Goal: Information Seeking & Learning: Learn about a topic

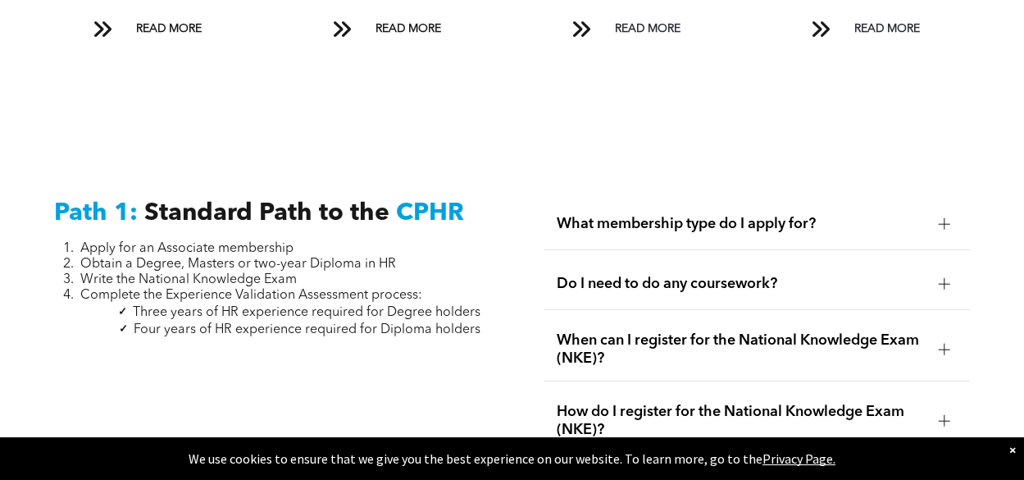
scroll to position [2049, 0]
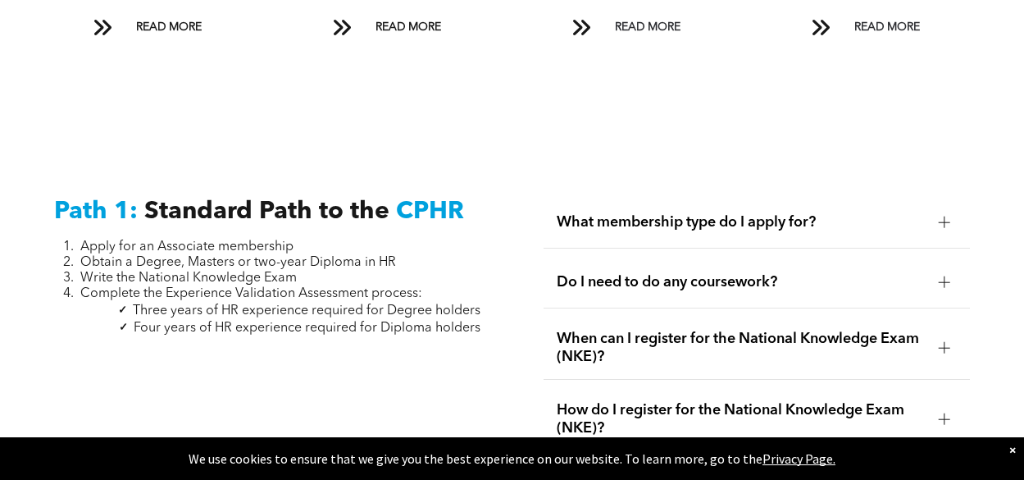
click at [946, 216] on div at bounding box center [944, 221] width 11 height 11
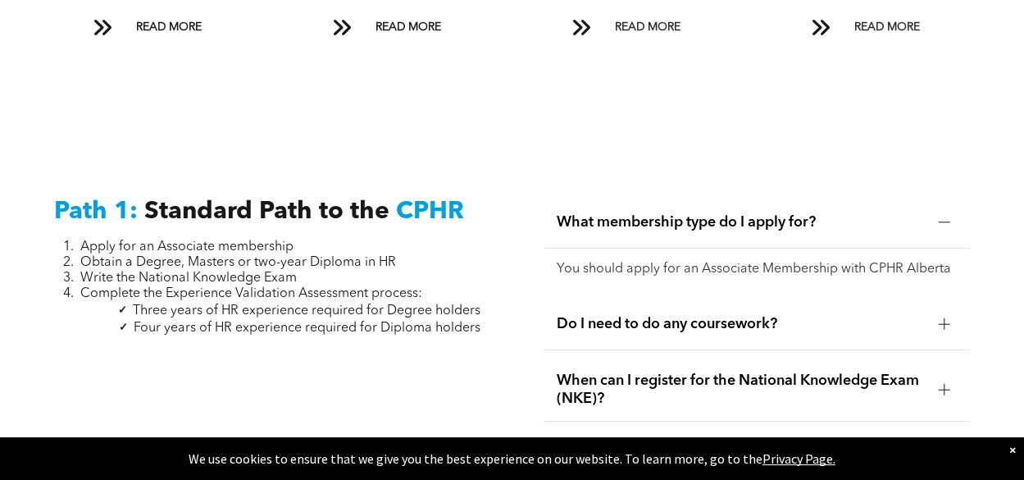
click at [946, 216] on div at bounding box center [944, 221] width 11 height 11
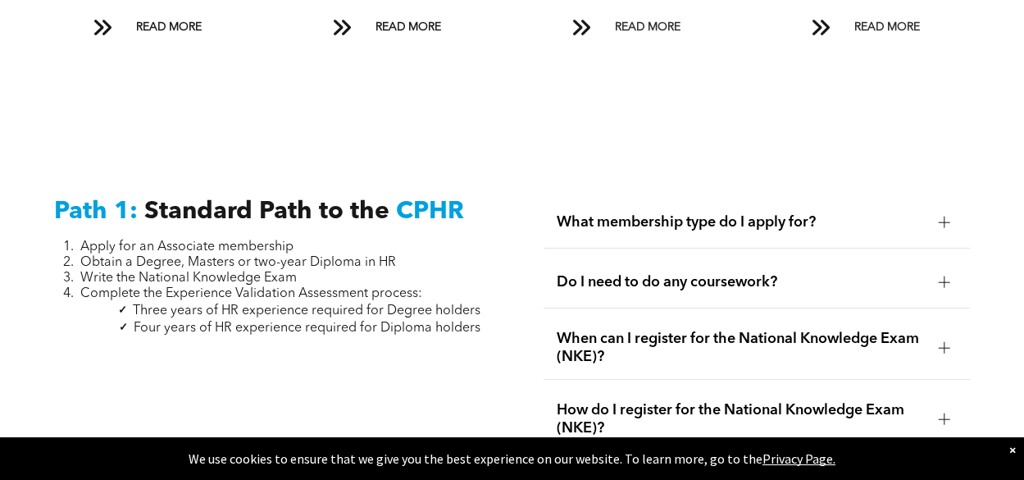
click at [946, 276] on div at bounding box center [944, 281] width 11 height 11
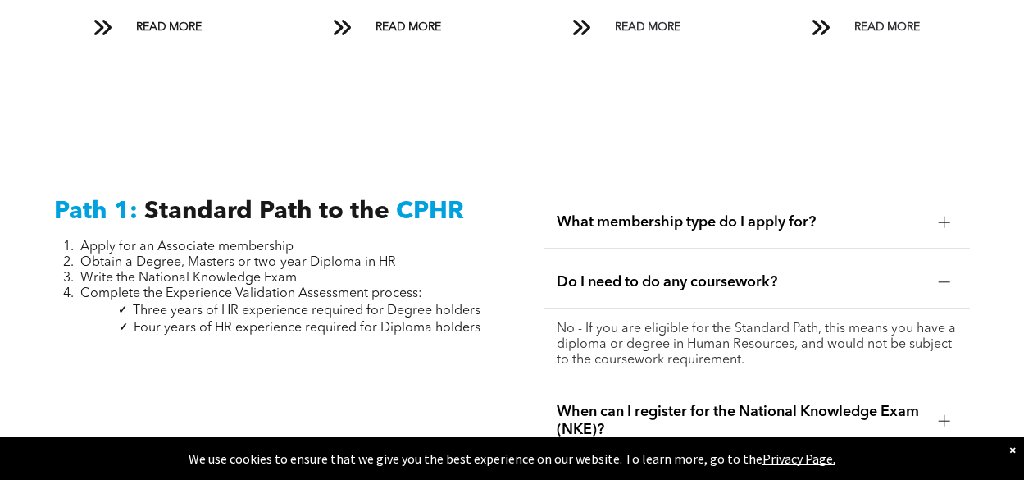
click at [946, 276] on div at bounding box center [944, 281] width 11 height 11
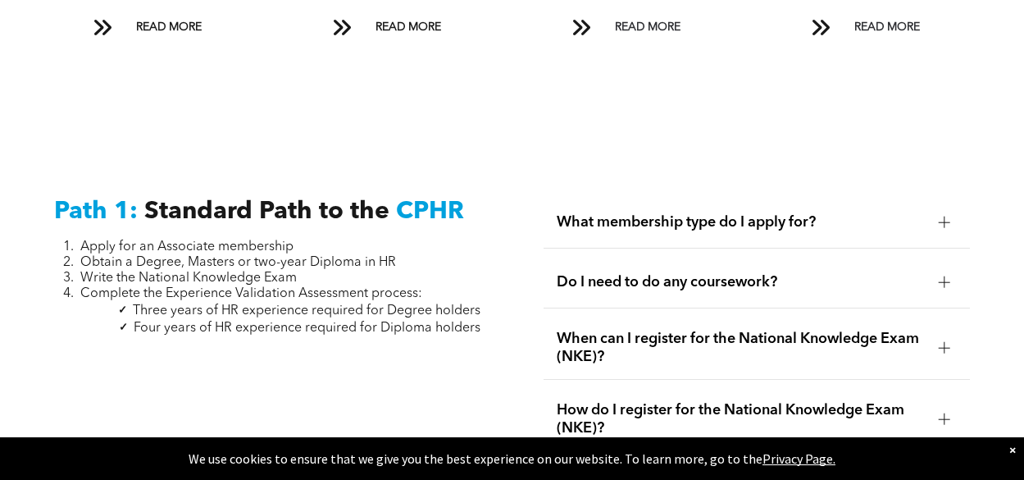
click at [950, 342] on div at bounding box center [944, 347] width 11 height 11
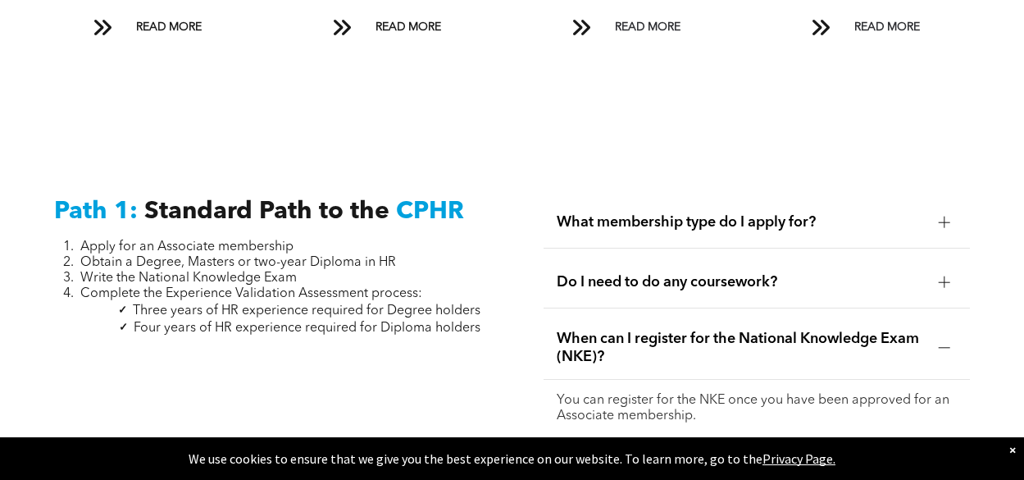
click at [950, 342] on div at bounding box center [944, 347] width 11 height 11
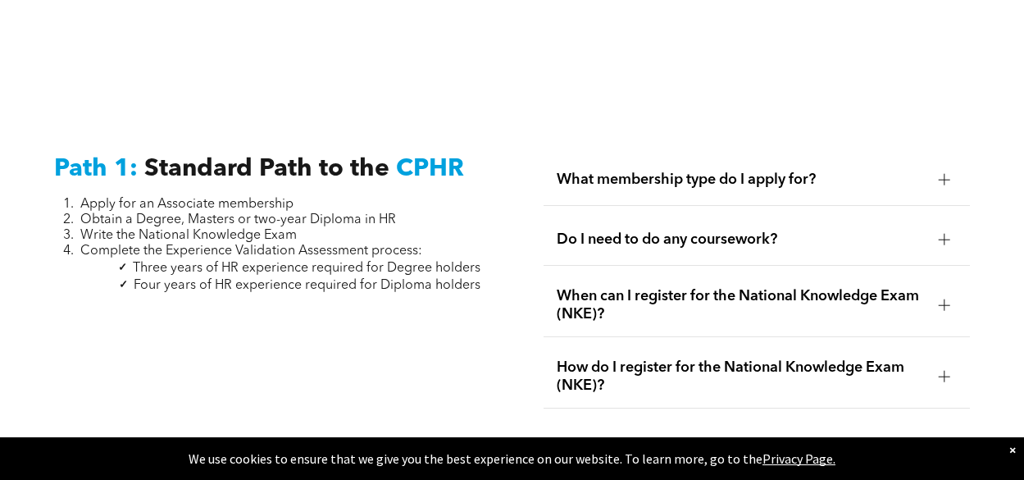
scroll to position [2131, 0]
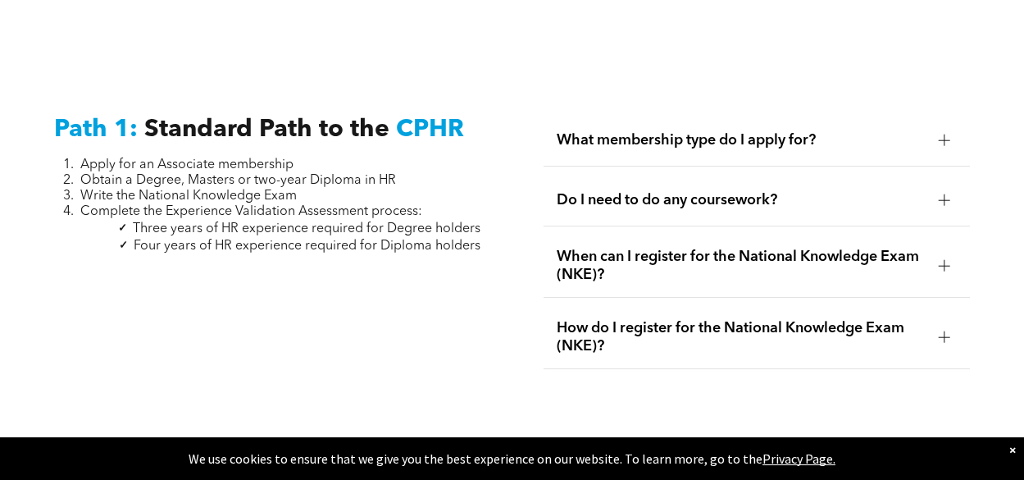
click at [944, 331] on div at bounding box center [944, 336] width 1 height 11
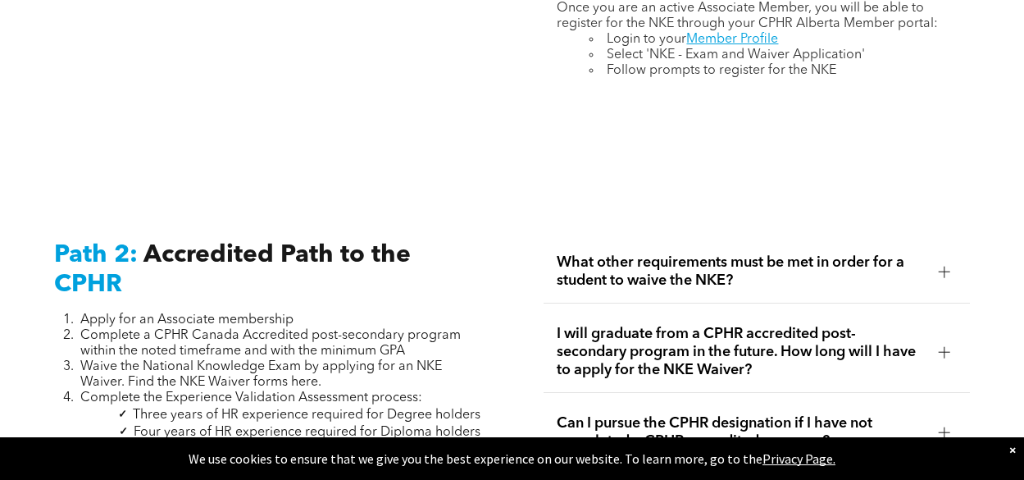
scroll to position [2541, 0]
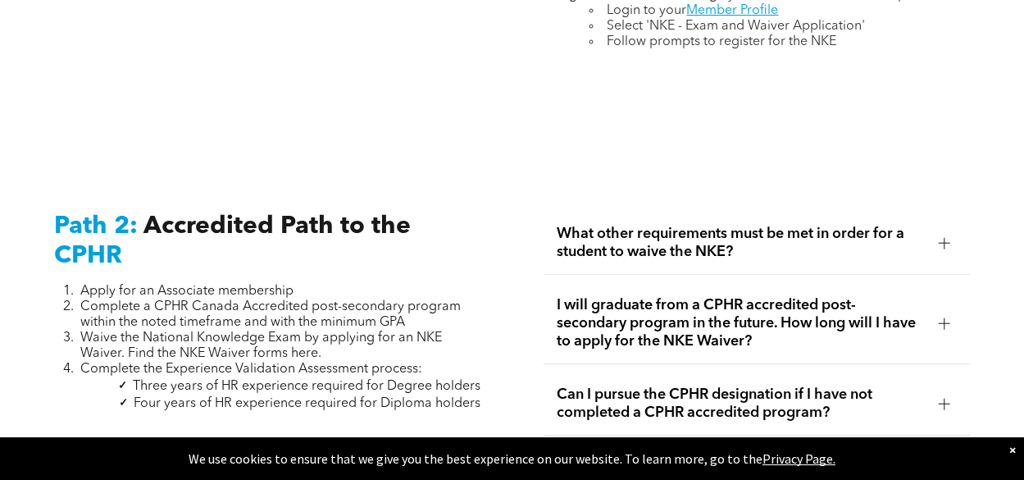
click at [943, 237] on div at bounding box center [944, 242] width 11 height 11
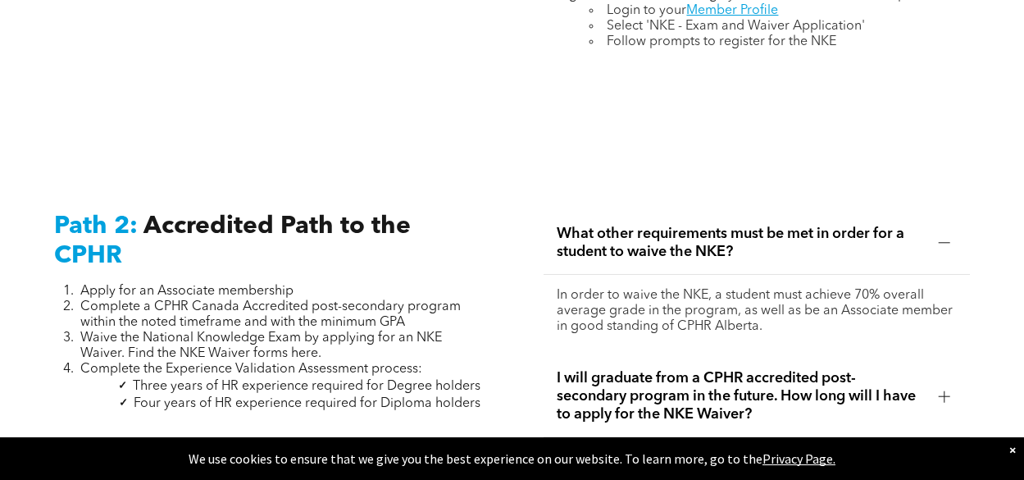
click at [943, 237] on div at bounding box center [944, 242] width 11 height 11
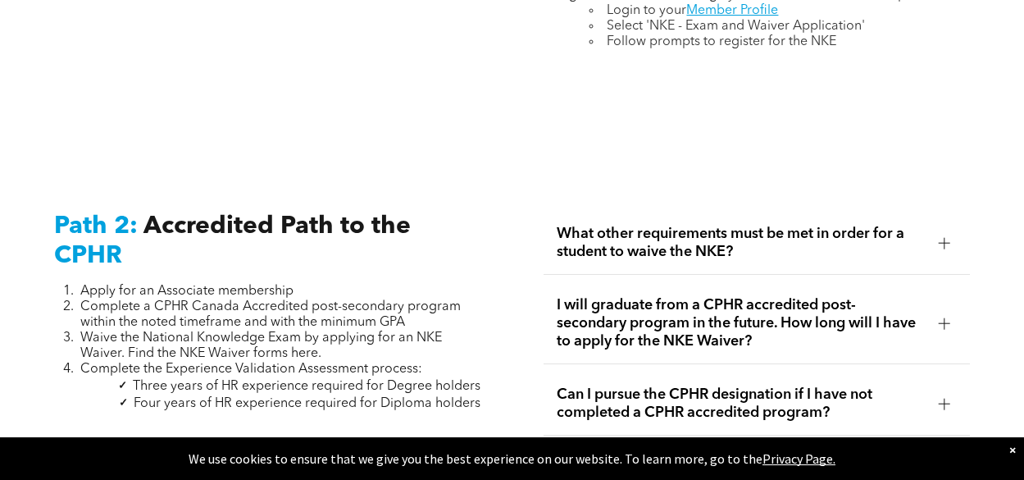
click at [945, 317] on div at bounding box center [944, 322] width 11 height 11
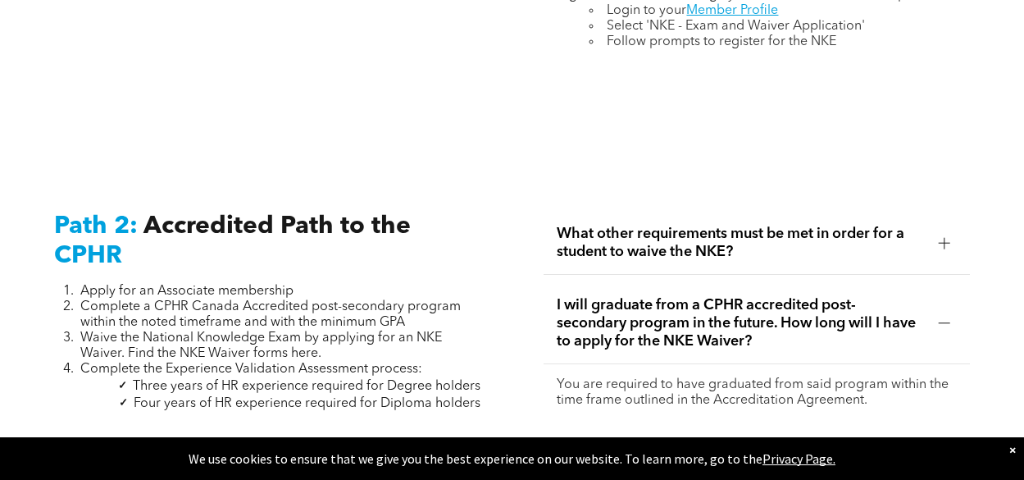
click at [945, 317] on div at bounding box center [944, 322] width 11 height 11
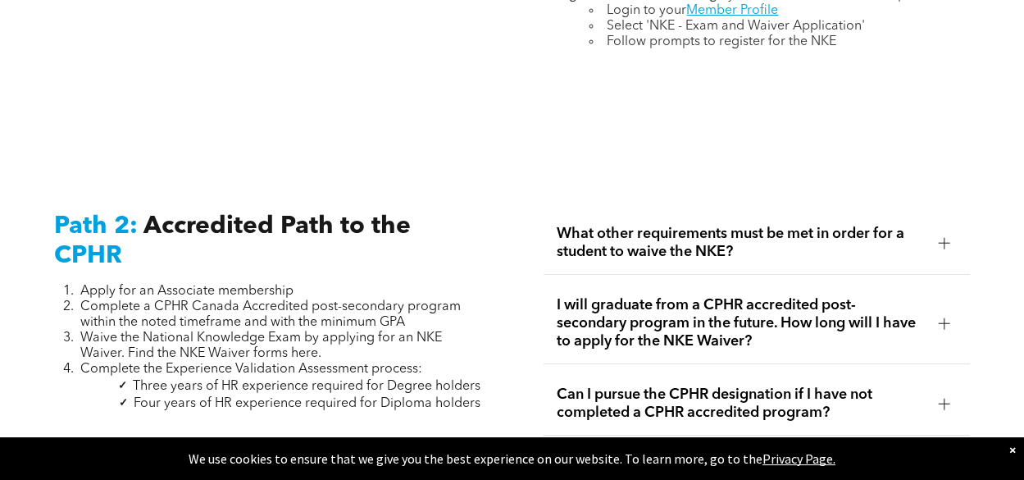
scroll to position [2623, 0]
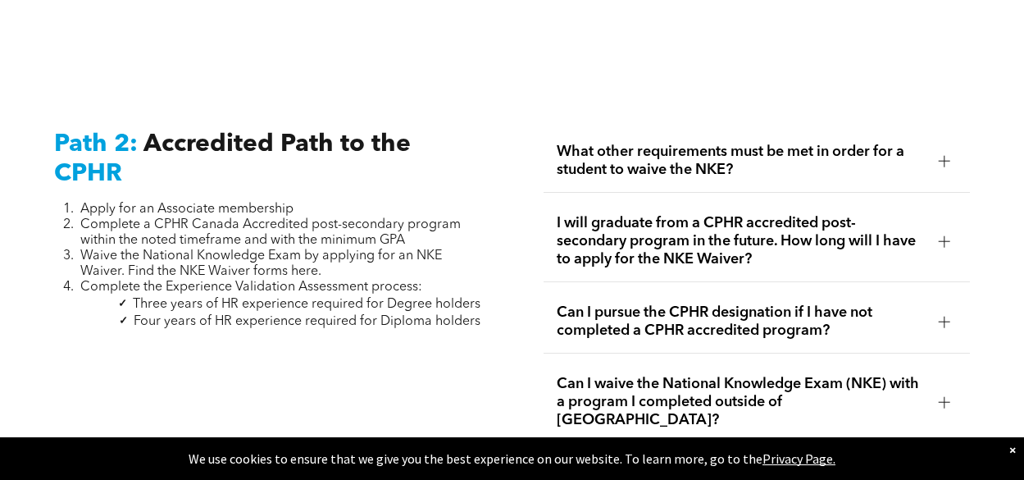
click at [939, 309] on div at bounding box center [944, 321] width 25 height 25
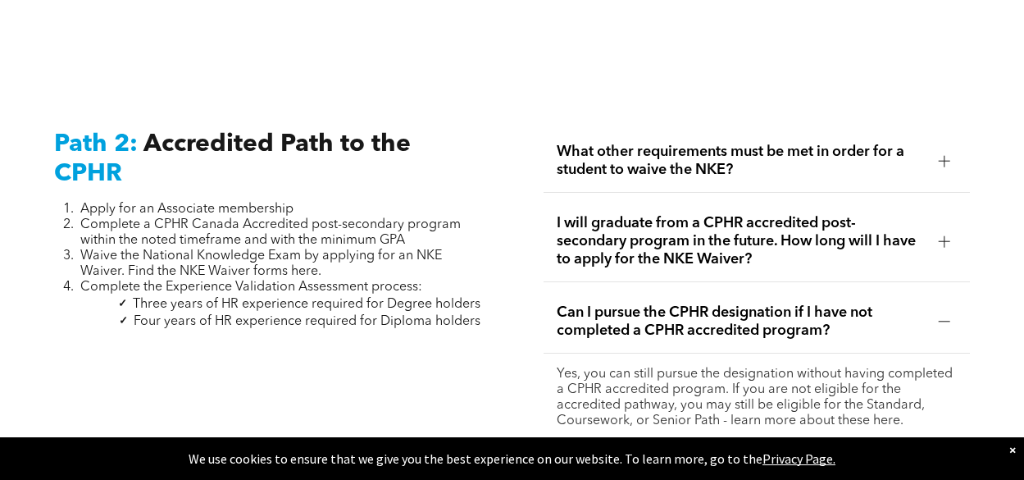
click at [939, 316] on div at bounding box center [944, 321] width 11 height 11
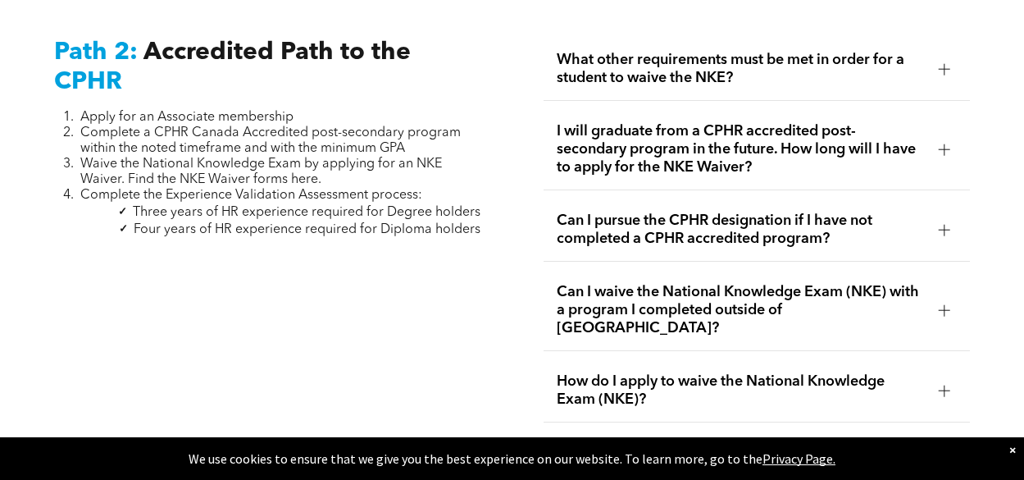
scroll to position [2869, 0]
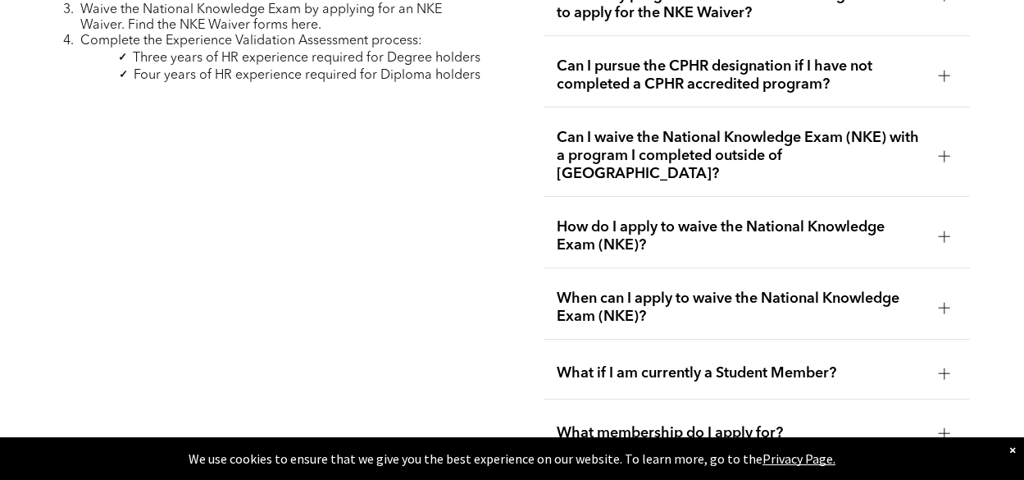
click at [942, 150] on div at bounding box center [944, 155] width 11 height 11
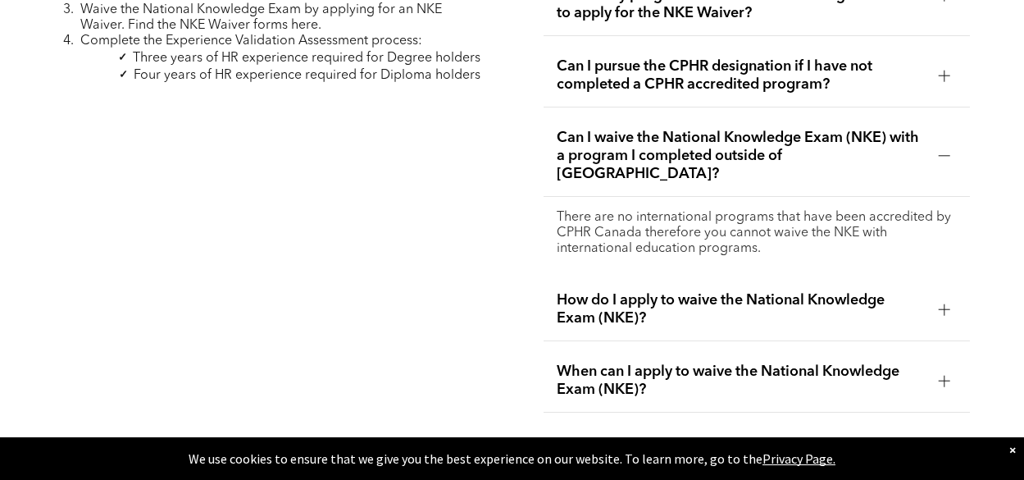
click at [942, 150] on div at bounding box center [944, 155] width 11 height 11
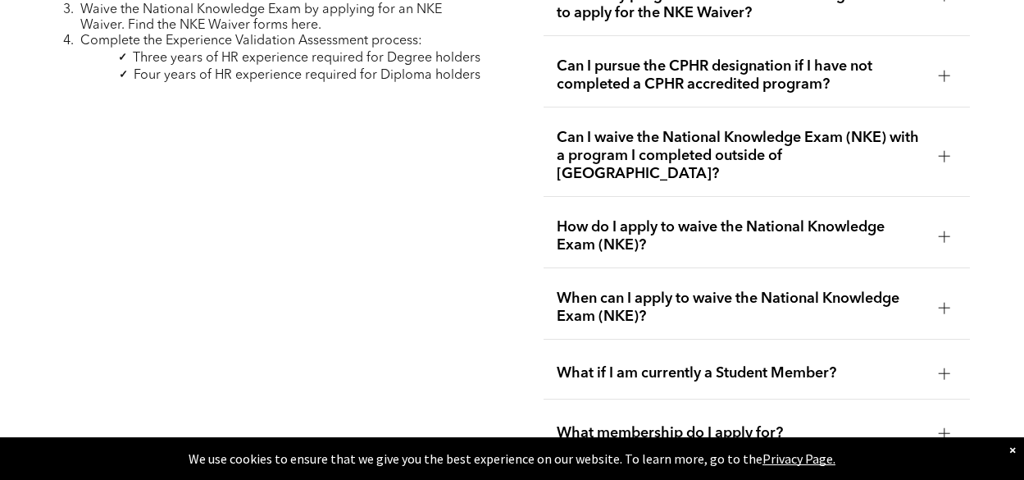
click at [939, 236] on div at bounding box center [944, 236] width 11 height 1
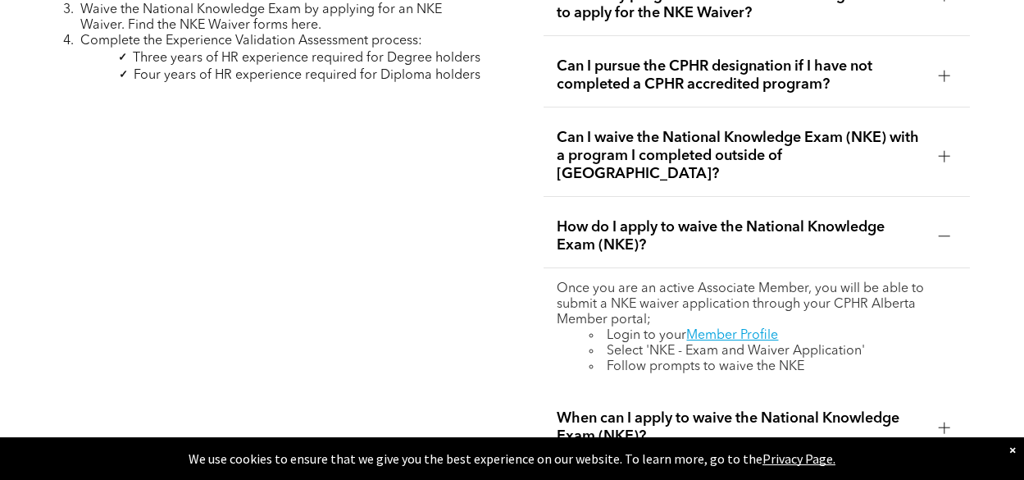
click at [939, 236] on div at bounding box center [944, 236] width 11 height 1
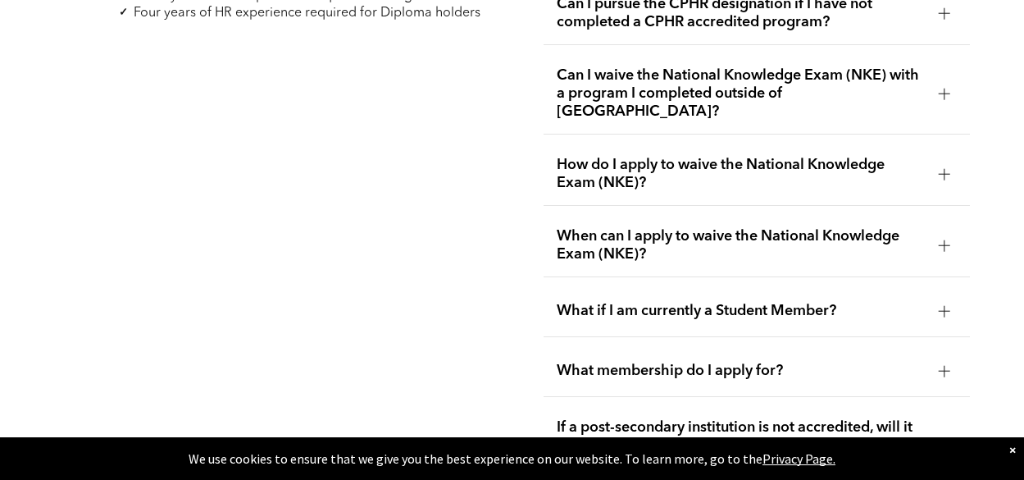
scroll to position [3033, 0]
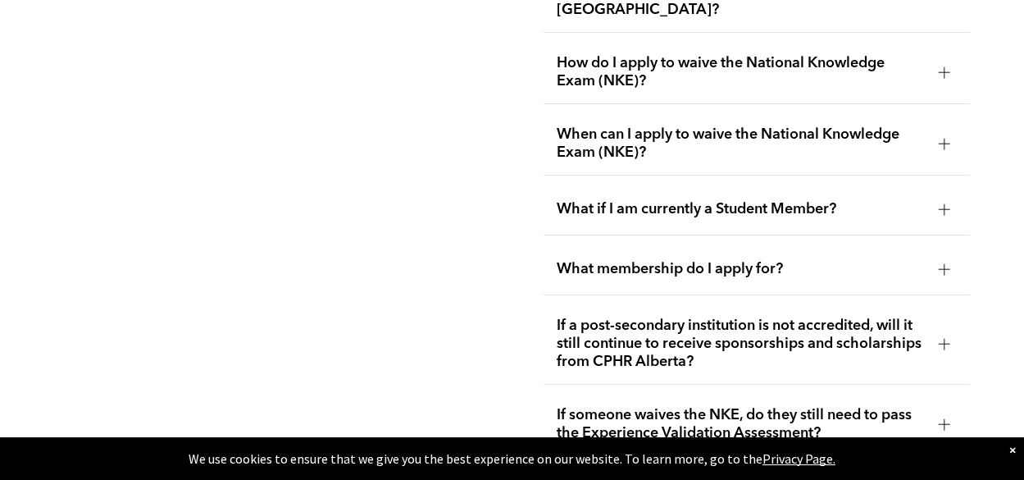
click at [946, 338] on div at bounding box center [944, 343] width 11 height 11
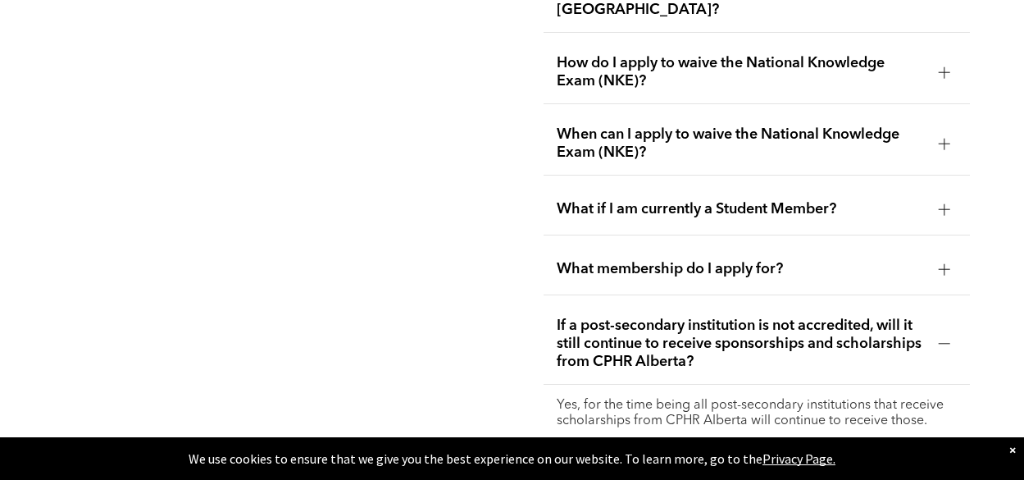
click at [946, 338] on div at bounding box center [944, 343] width 11 height 11
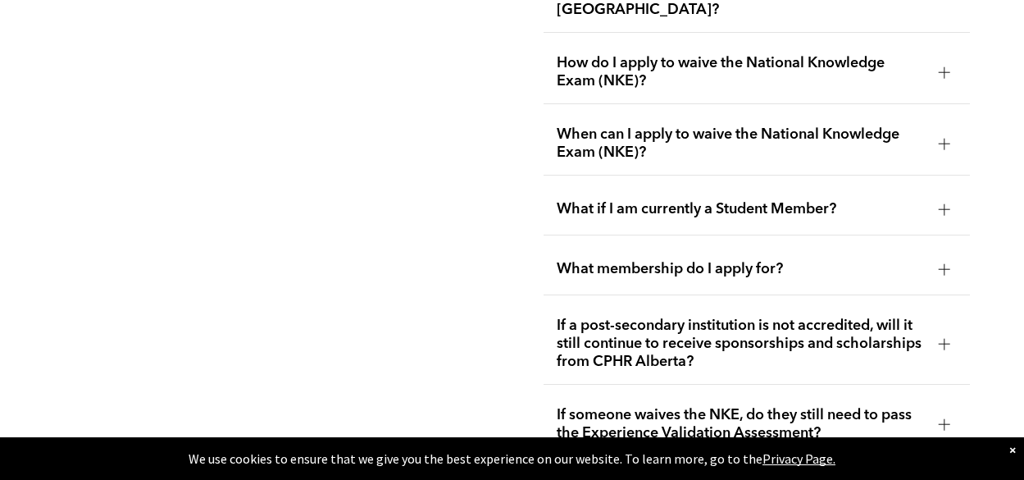
scroll to position [3115, 0]
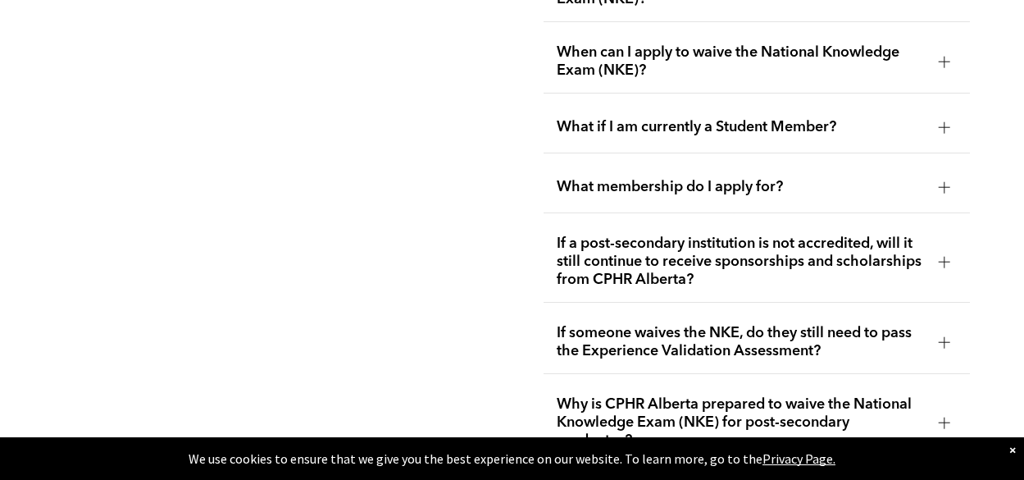
click at [944, 336] on div at bounding box center [944, 341] width 1 height 11
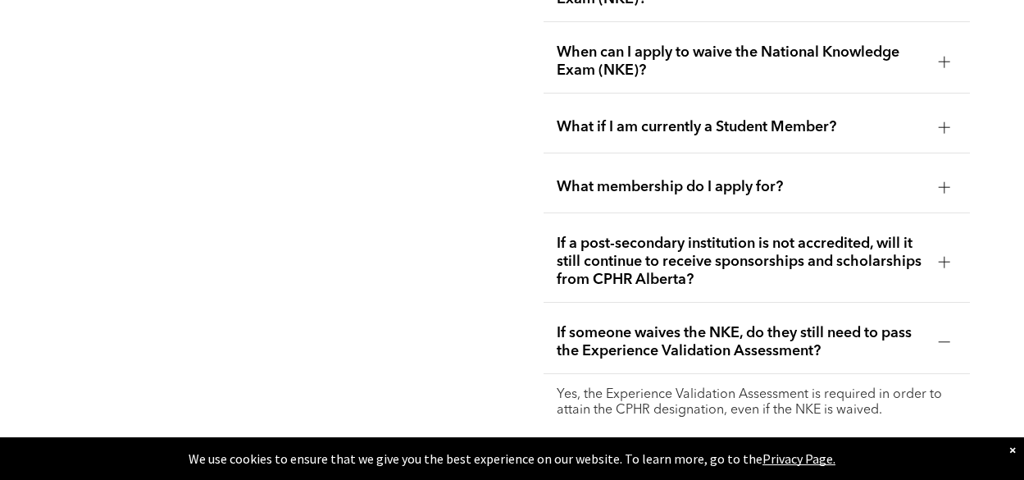
click at [944, 336] on div at bounding box center [944, 341] width 1 height 11
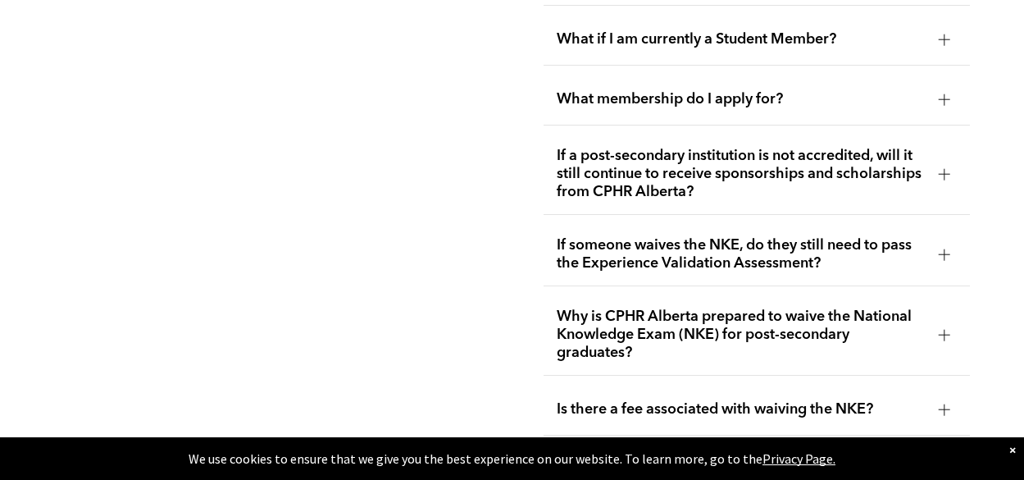
scroll to position [3279, 0]
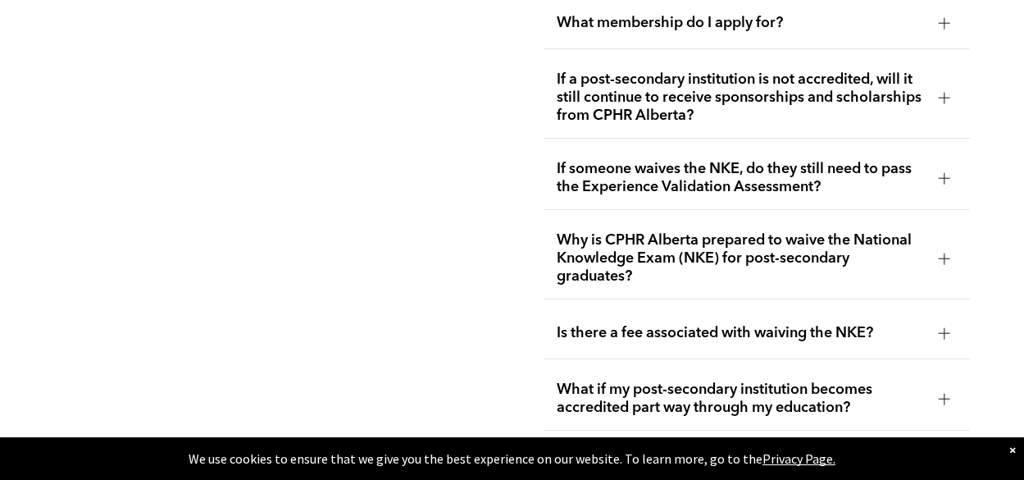
click at [941, 252] on div at bounding box center [944, 257] width 11 height 11
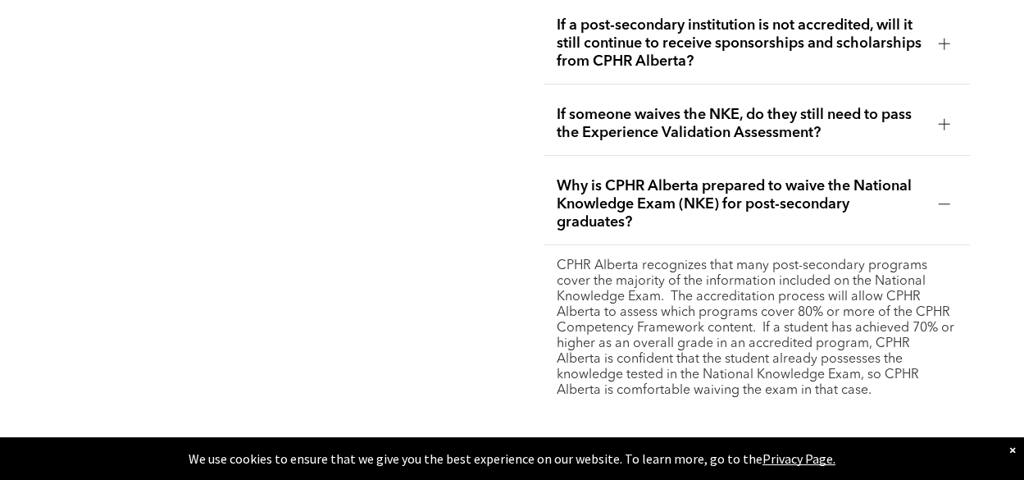
scroll to position [3361, 0]
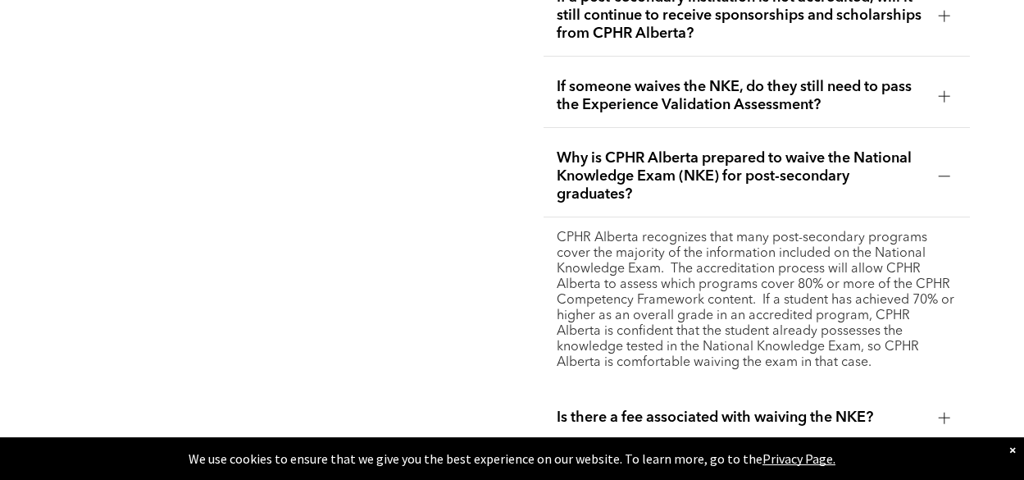
click at [942, 171] on div at bounding box center [944, 176] width 11 height 11
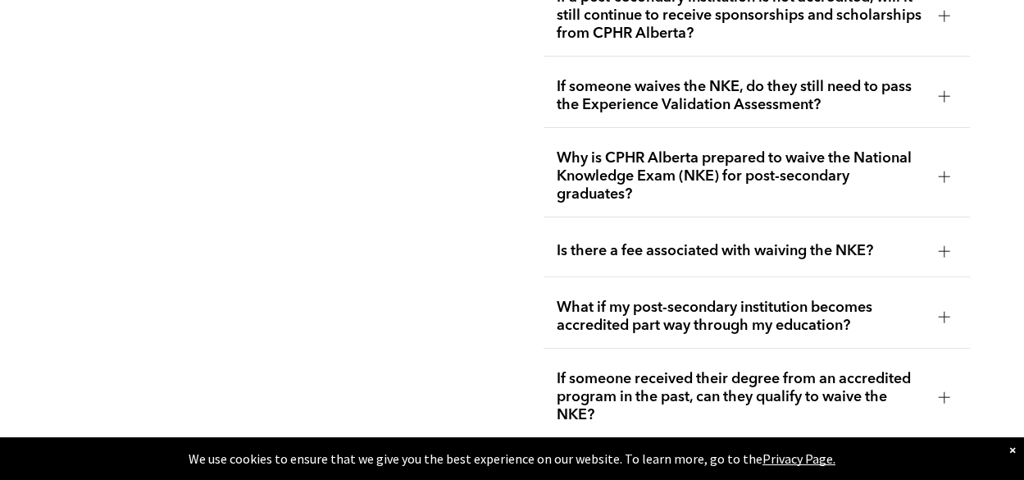
click at [944, 245] on div at bounding box center [944, 250] width 1 height 11
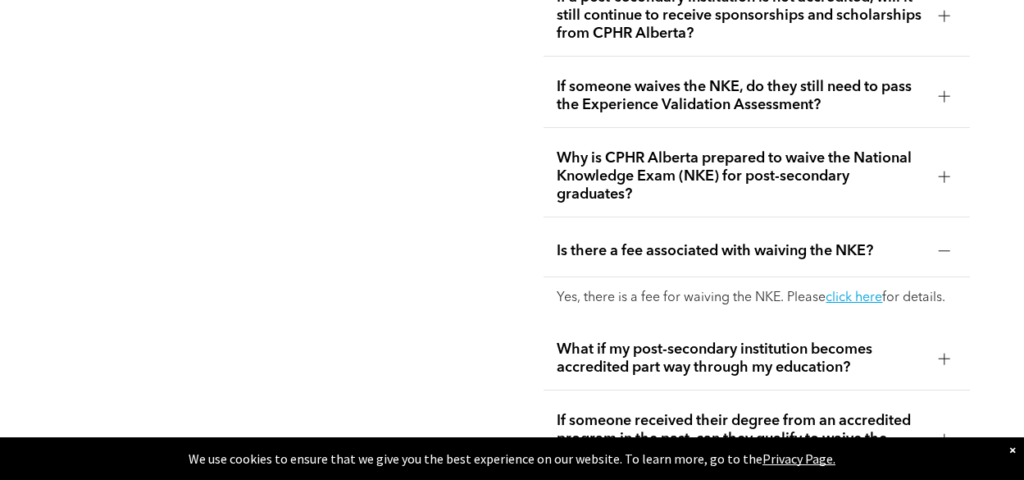
click at [944, 245] on div at bounding box center [944, 250] width 1 height 11
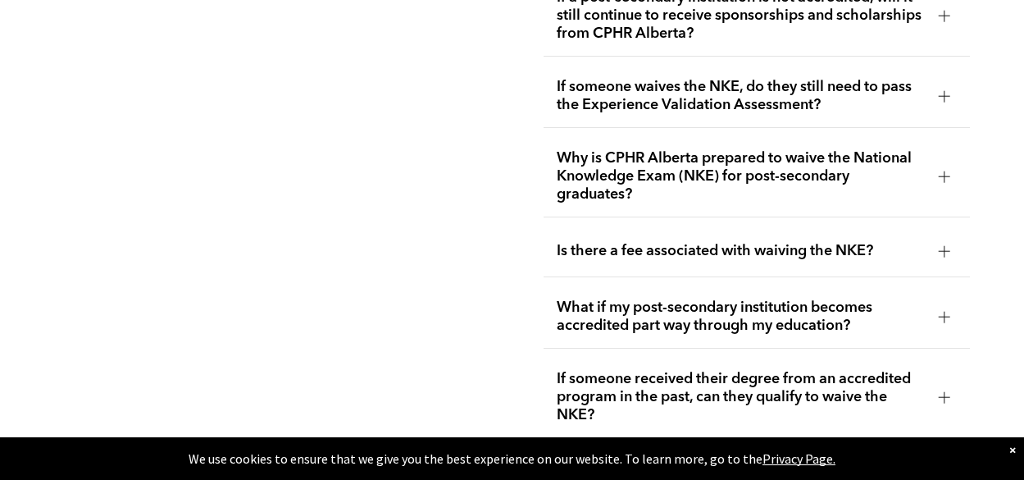
click at [948, 316] on div at bounding box center [944, 316] width 11 height 1
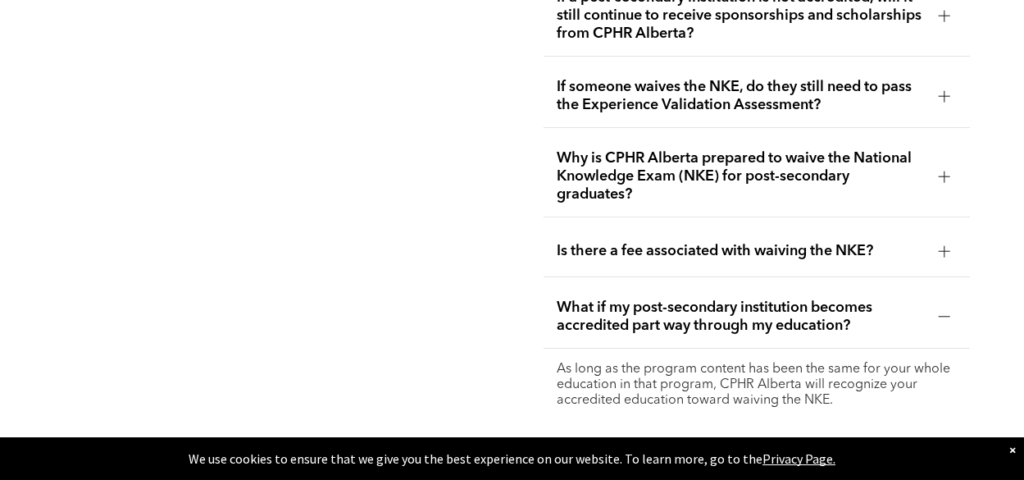
click at [948, 316] on div at bounding box center [944, 316] width 11 height 1
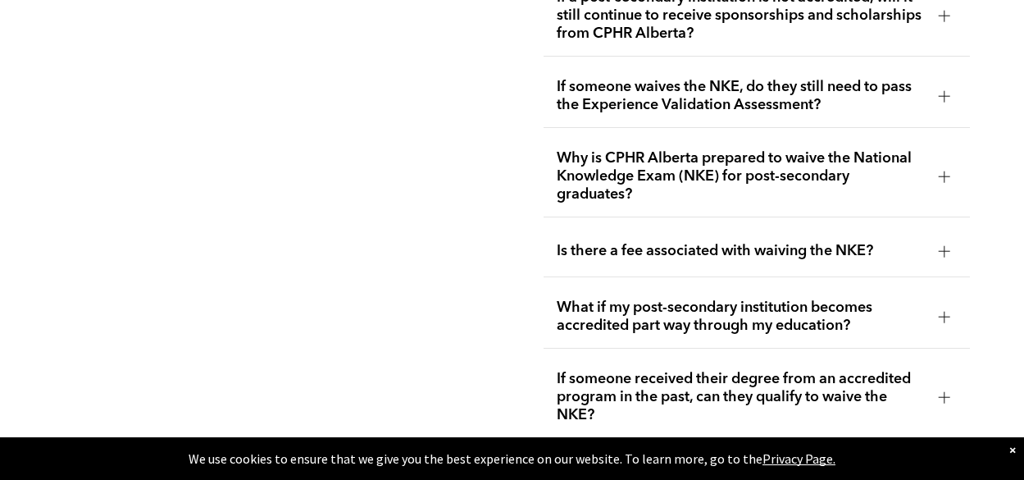
scroll to position [3443, 0]
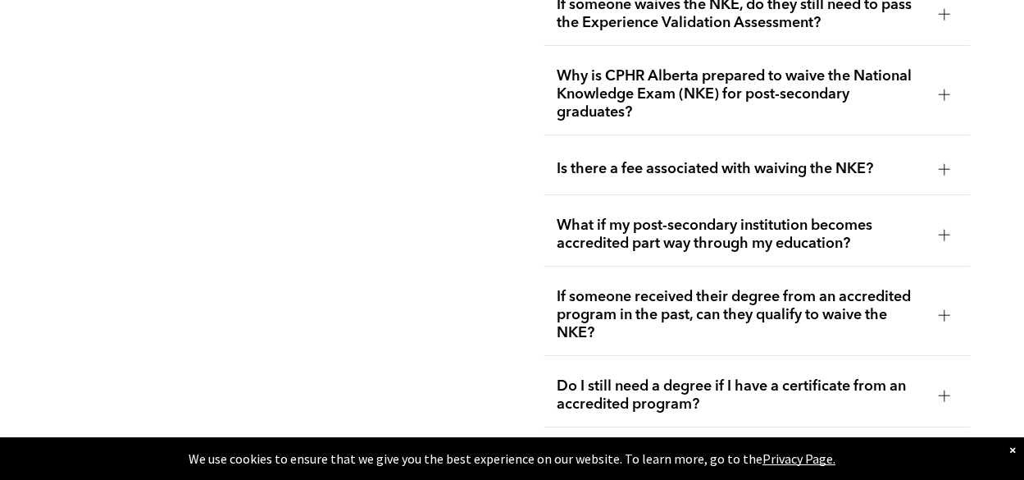
click at [943, 302] on div at bounding box center [944, 314] width 25 height 25
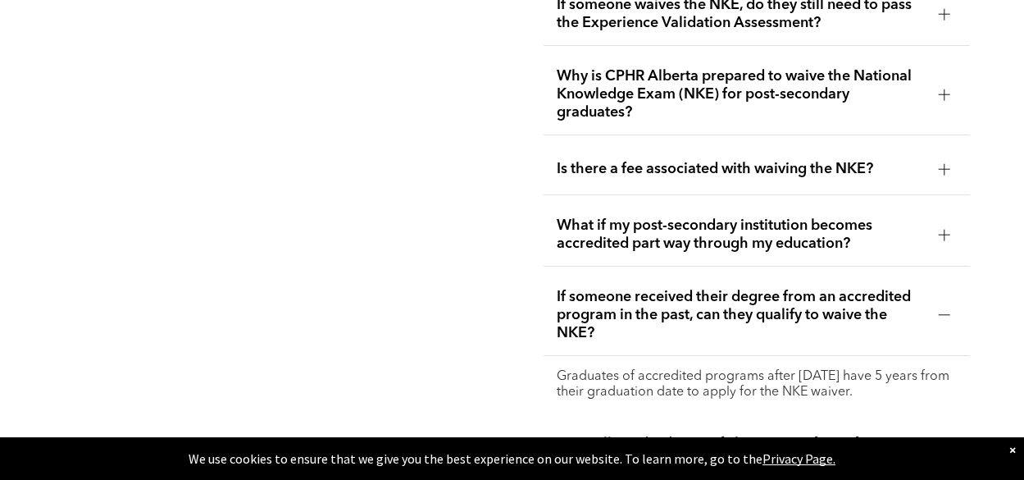
click at [945, 315] on div at bounding box center [944, 315] width 11 height 1
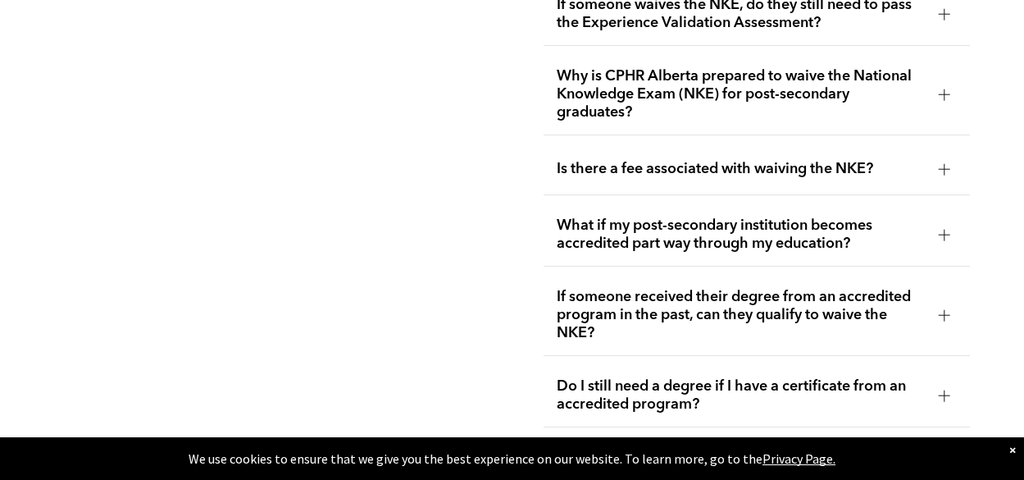
click at [941, 389] on div at bounding box center [944, 394] width 11 height 11
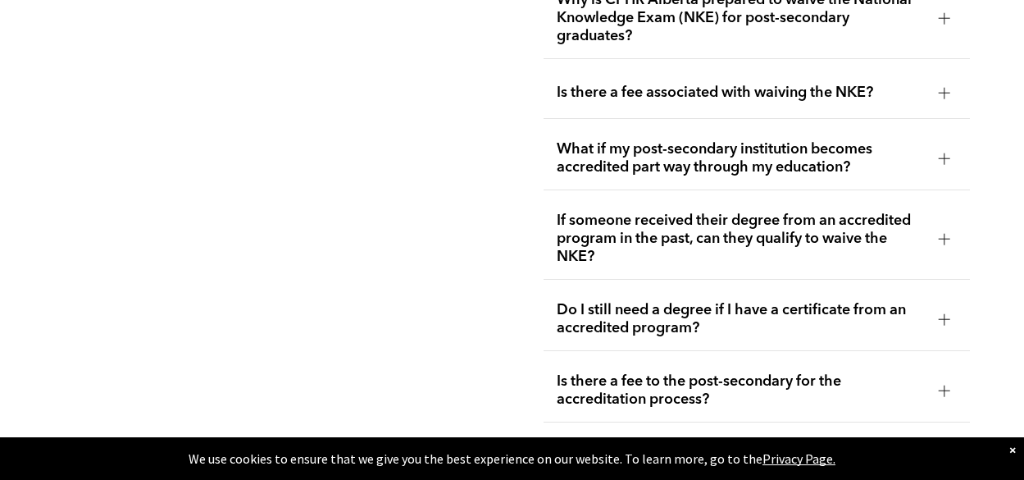
scroll to position [3607, 0]
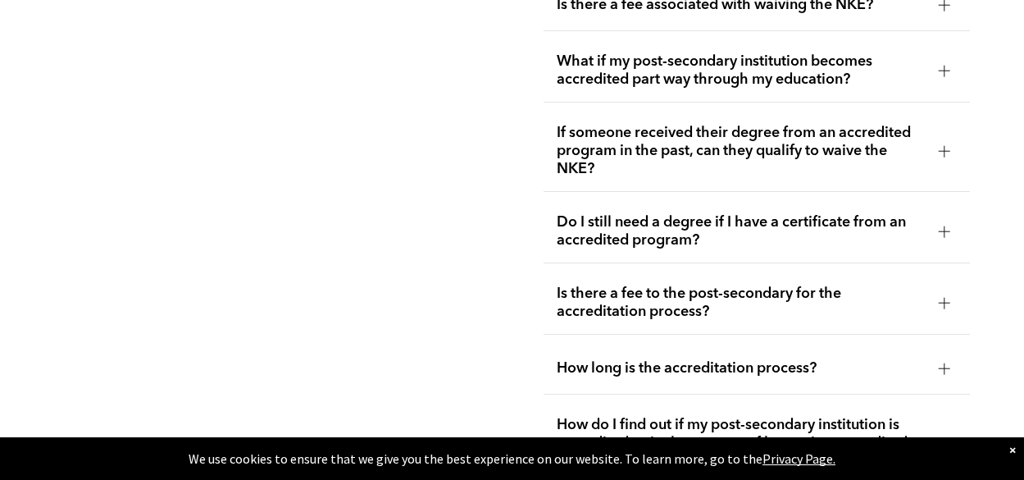
click at [941, 437] on div at bounding box center [944, 442] width 11 height 11
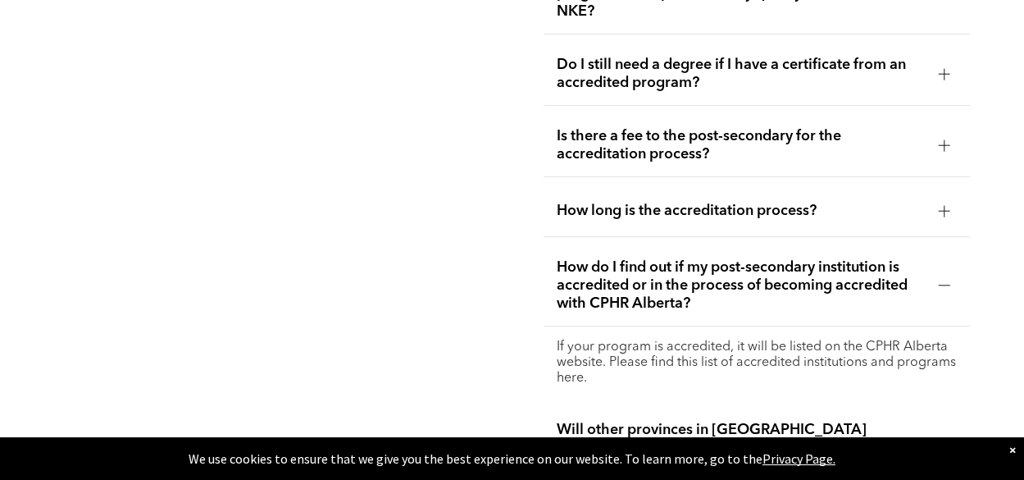
scroll to position [3771, 0]
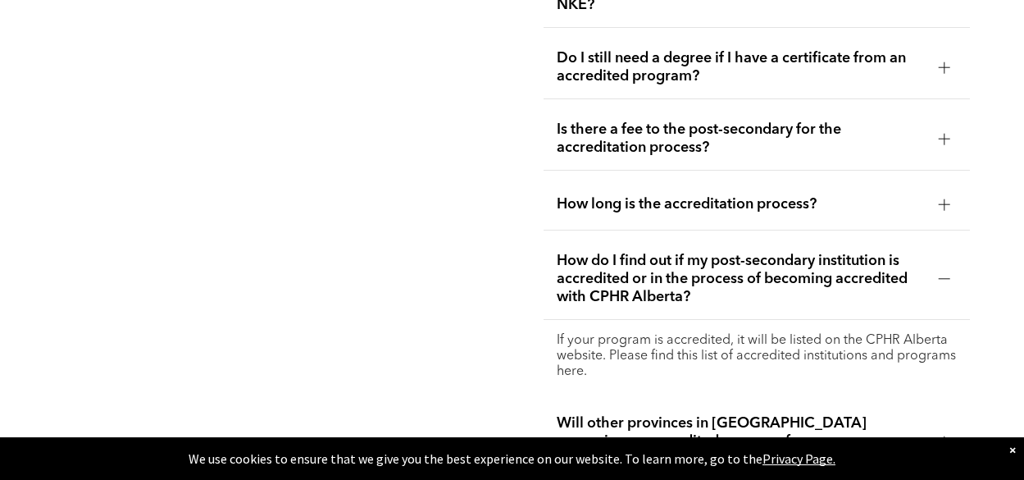
click at [631, 333] on p "If your program is accredited, it will be listed on the CPHR Alberta website. P…" at bounding box center [757, 356] width 400 height 47
click at [630, 333] on p "If your program is accredited, it will be listed on the CPHR Alberta website. P…" at bounding box center [757, 356] width 400 height 47
click at [947, 273] on div at bounding box center [944, 278] width 11 height 11
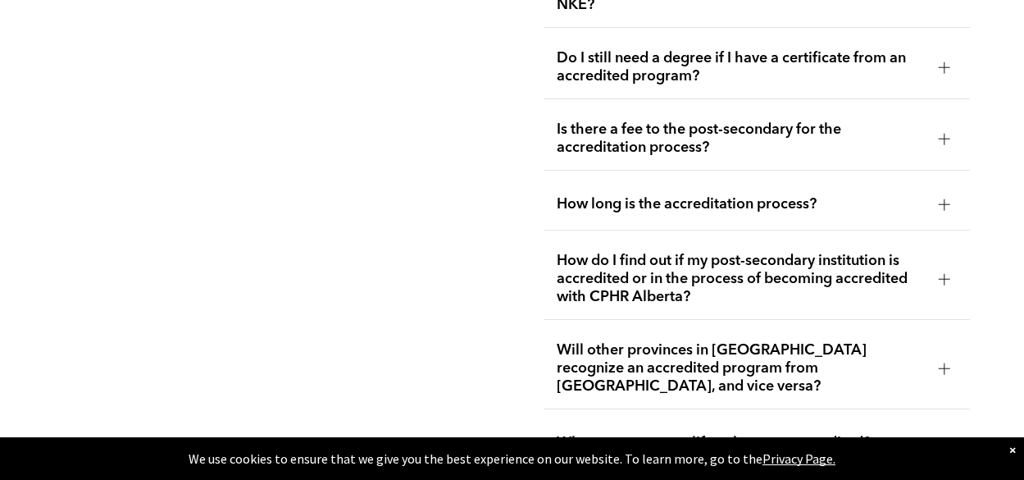
click at [944, 437] on div at bounding box center [944, 442] width 1 height 11
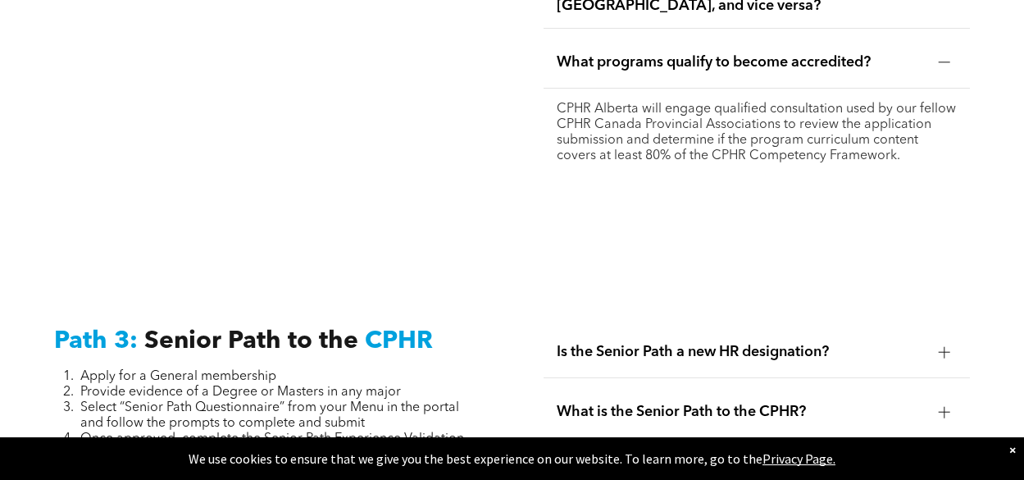
scroll to position [4181, 0]
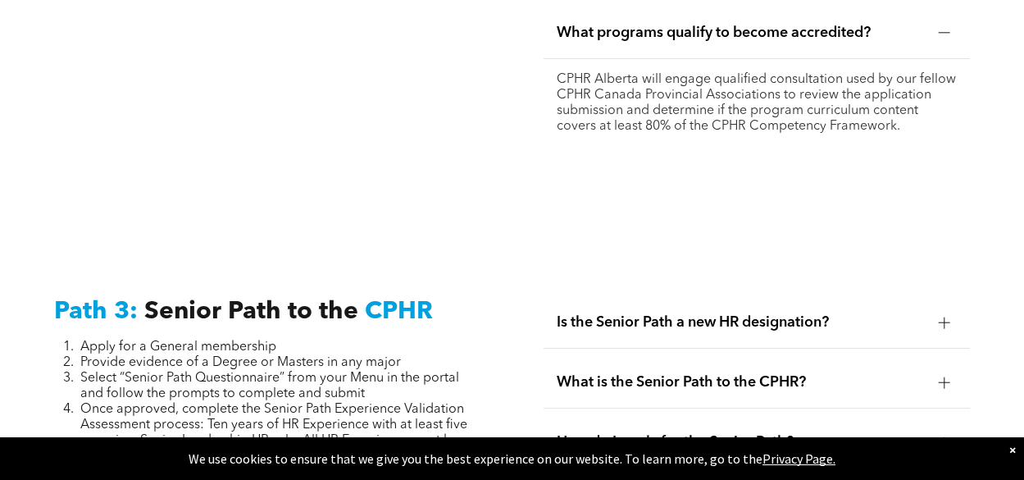
click at [944, 316] on div at bounding box center [944, 321] width 1 height 11
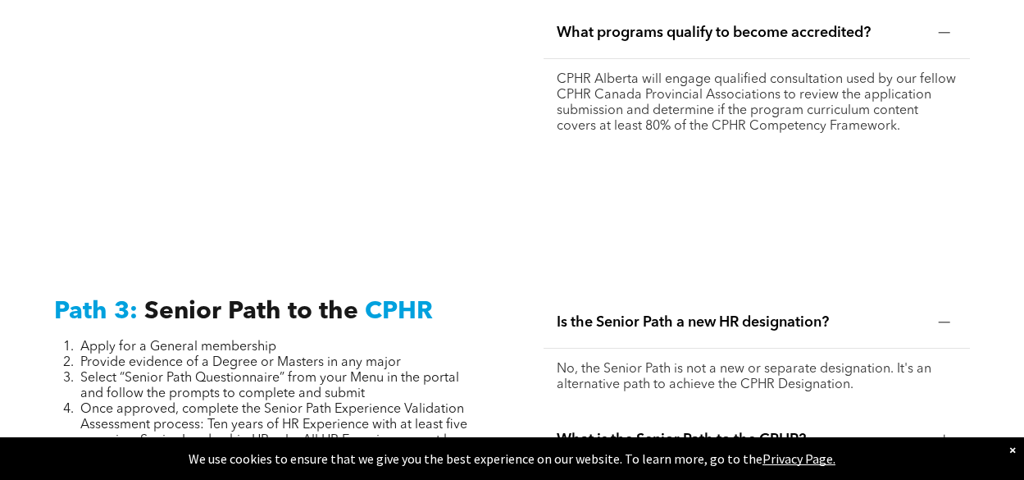
click at [944, 316] on div at bounding box center [944, 321] width 1 height 11
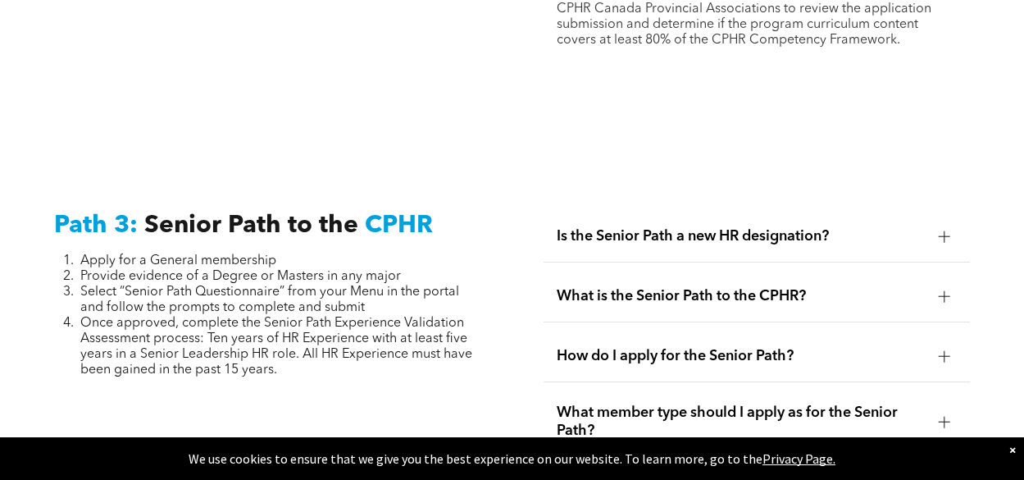
scroll to position [4345, 0]
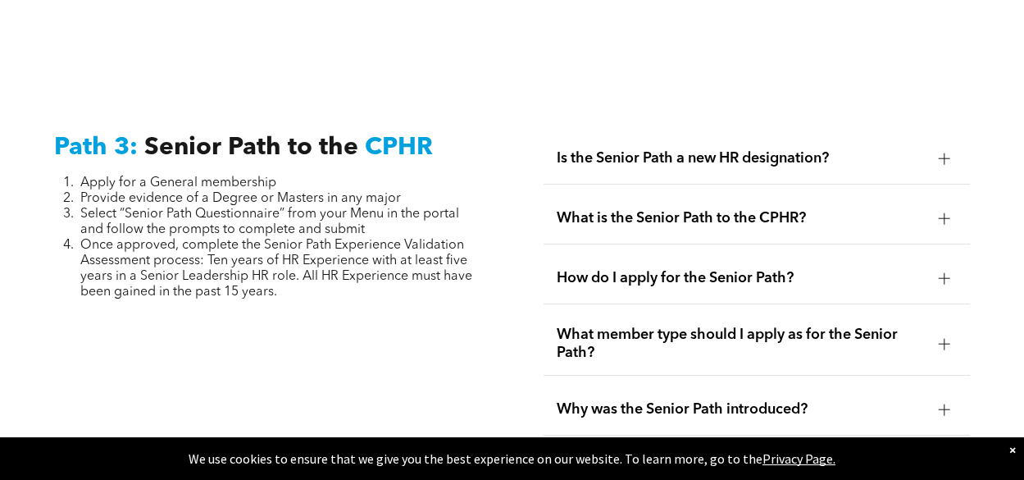
click at [944, 403] on div at bounding box center [944, 408] width 1 height 11
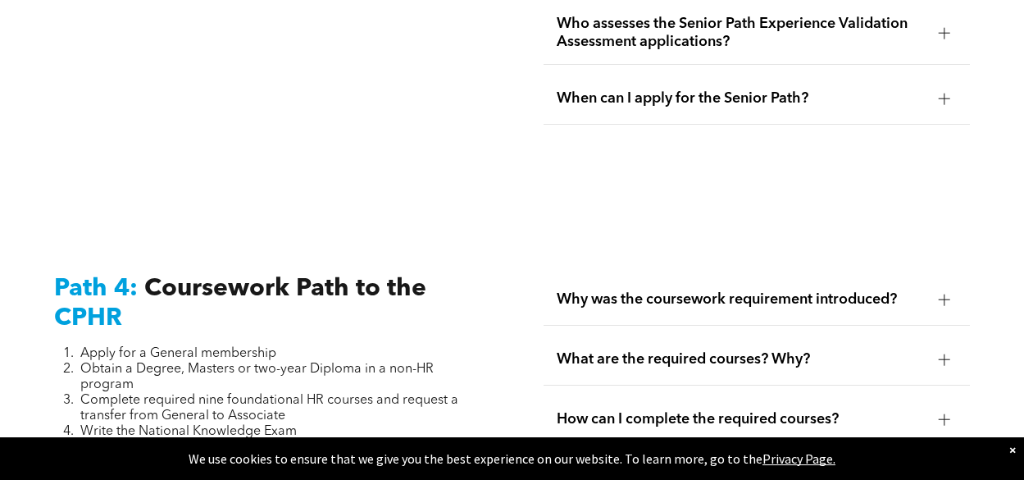
scroll to position [5328, 0]
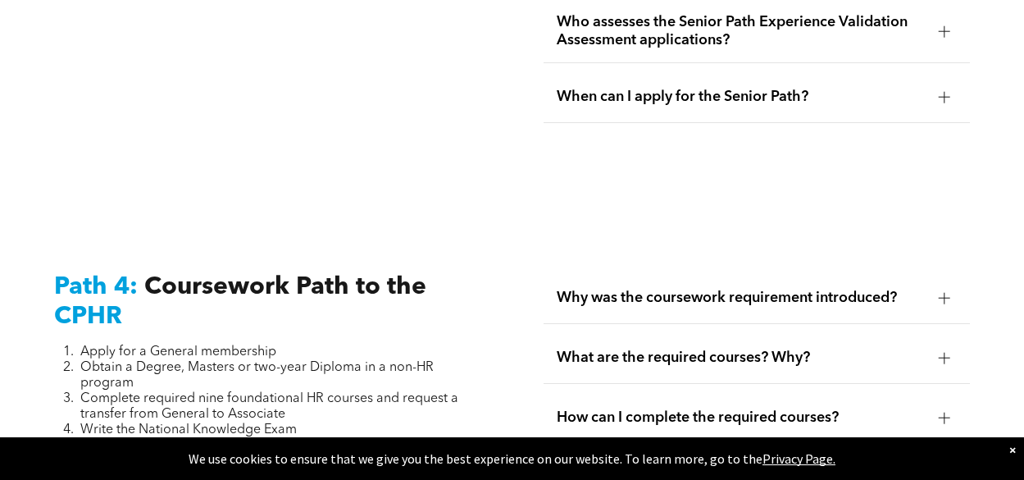
click at [943, 292] on div at bounding box center [944, 297] width 11 height 11
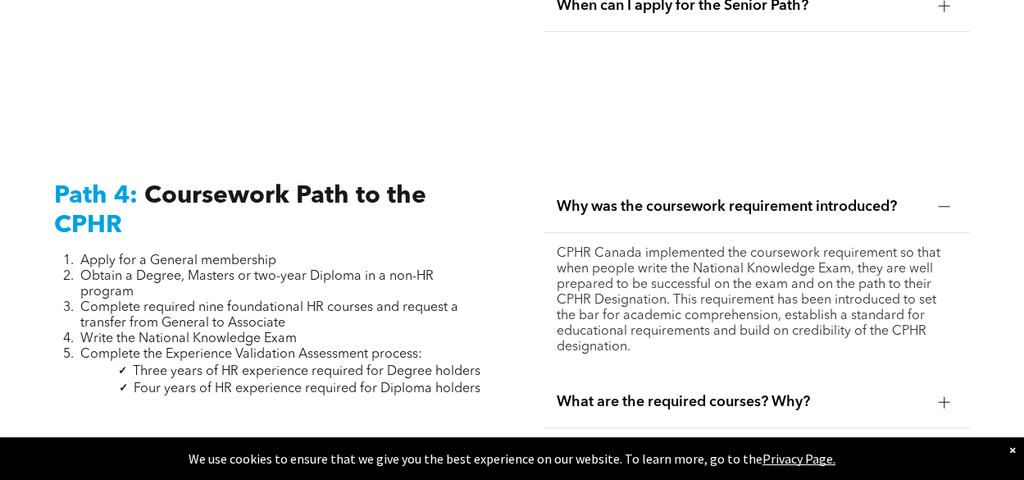
scroll to position [5492, 0]
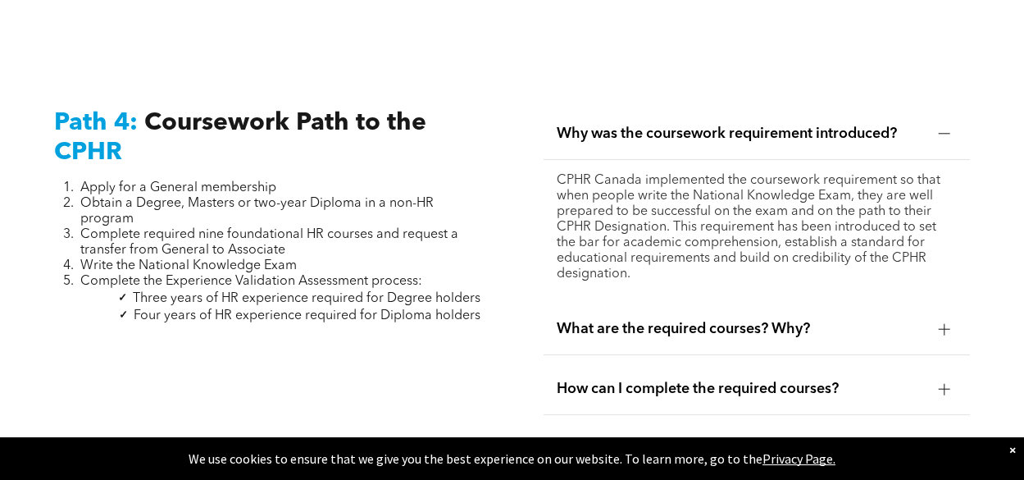
click at [946, 323] on div at bounding box center [944, 328] width 11 height 11
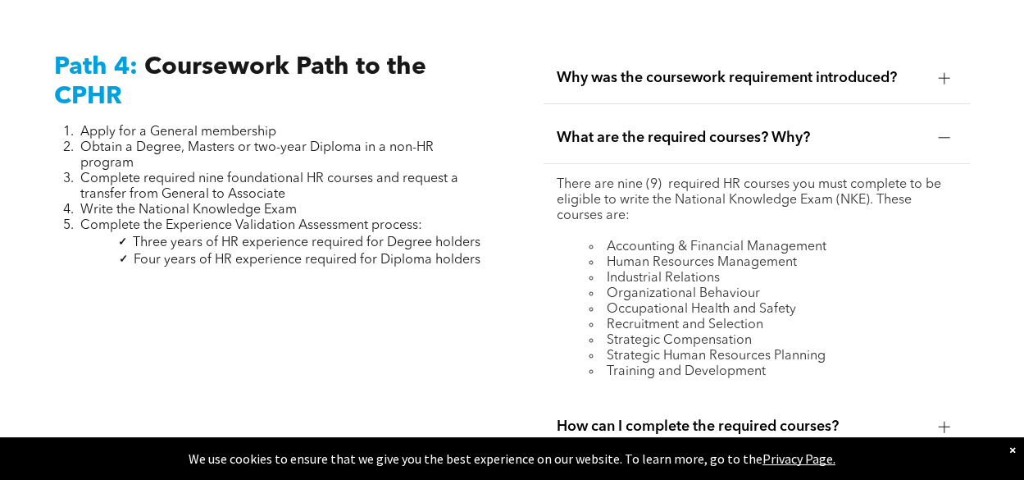
scroll to position [5574, 0]
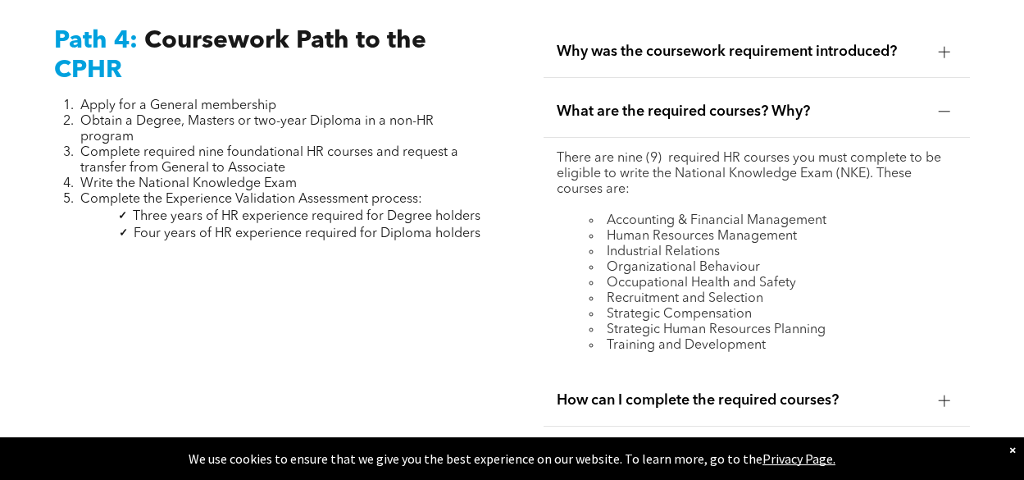
click at [948, 394] on div at bounding box center [944, 399] width 11 height 11
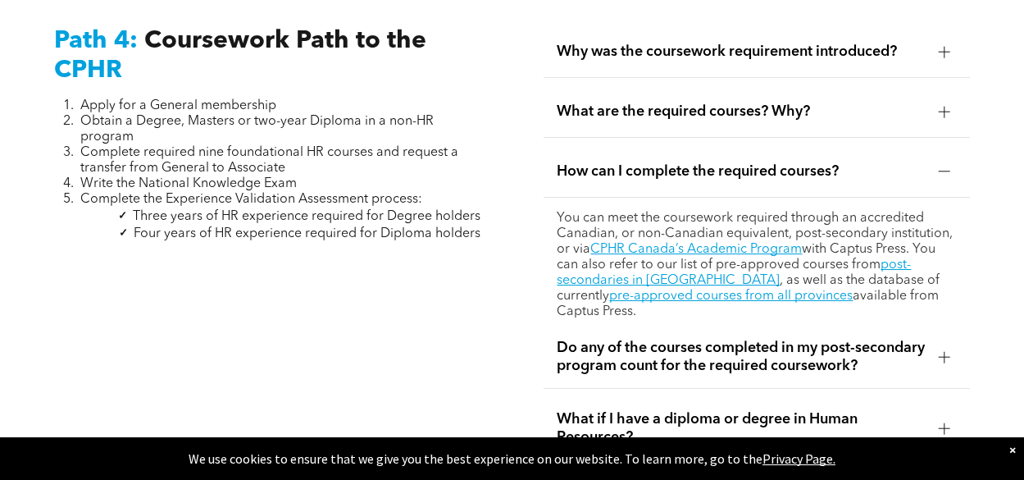
click at [947, 351] on div at bounding box center [944, 356] width 11 height 11
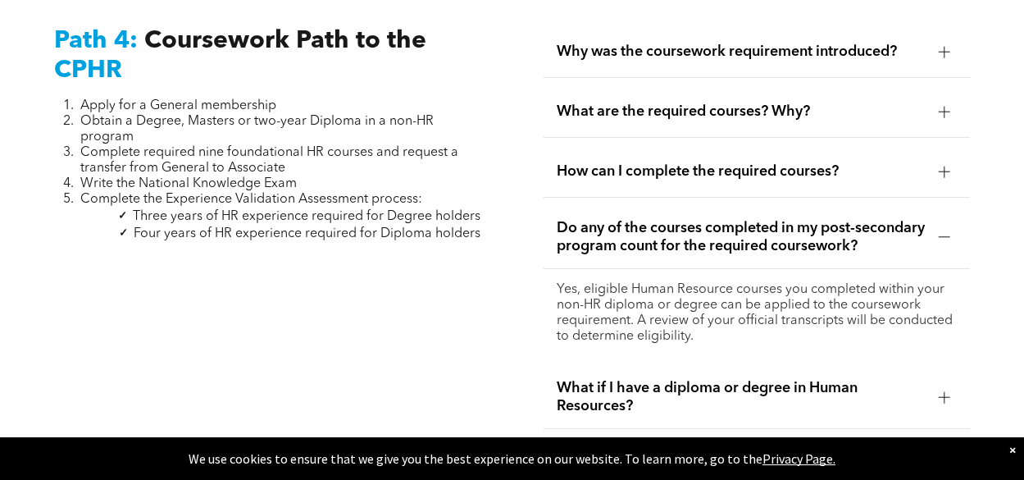
click at [943, 391] on div at bounding box center [944, 396] width 11 height 11
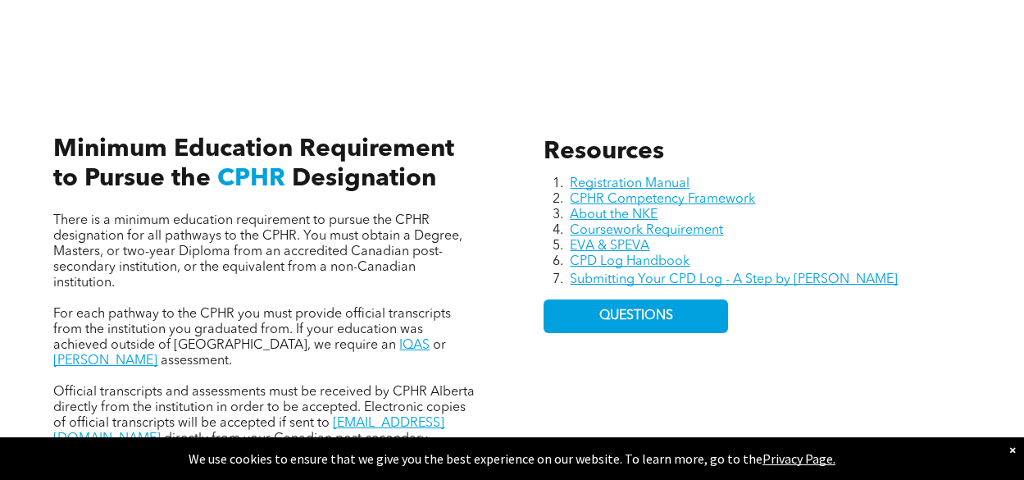
scroll to position [0, 0]
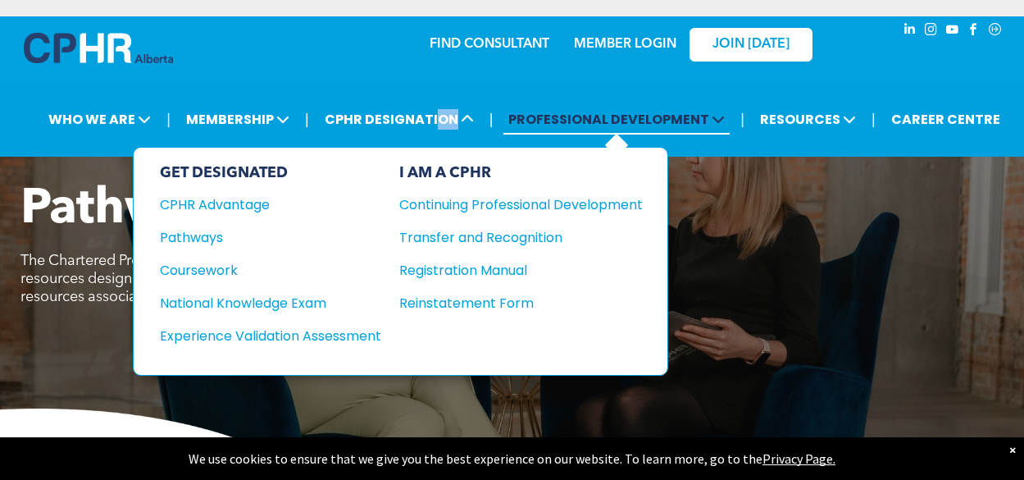
drag, startPoint x: 438, startPoint y: 111, endPoint x: 516, endPoint y: 113, distance: 78.7
click at [489, 112] on ul "| WHO WE ARE ASSOCIATION About CPHR Alberta Board of Directors Team Chapters FC…" at bounding box center [524, 119] width 982 height 39
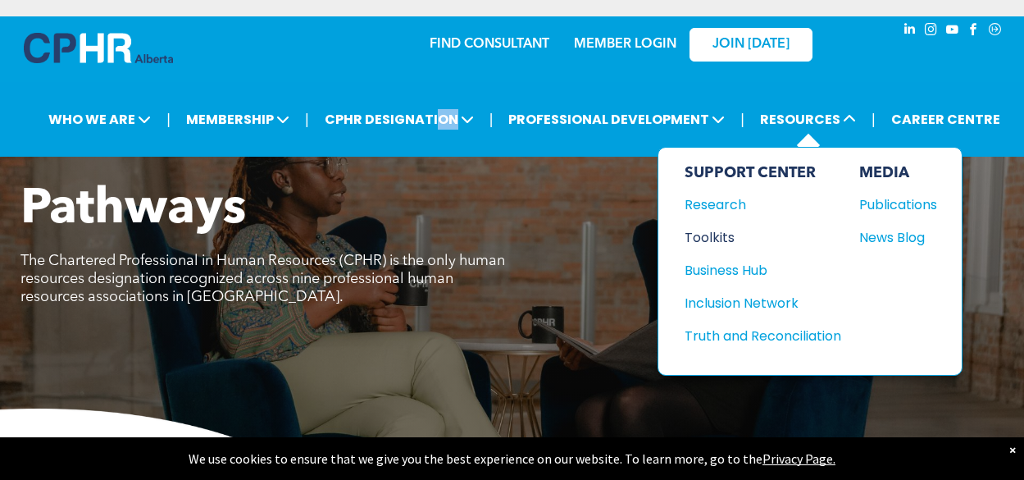
click at [717, 237] on div "Toolkits" at bounding box center [754, 237] width 141 height 20
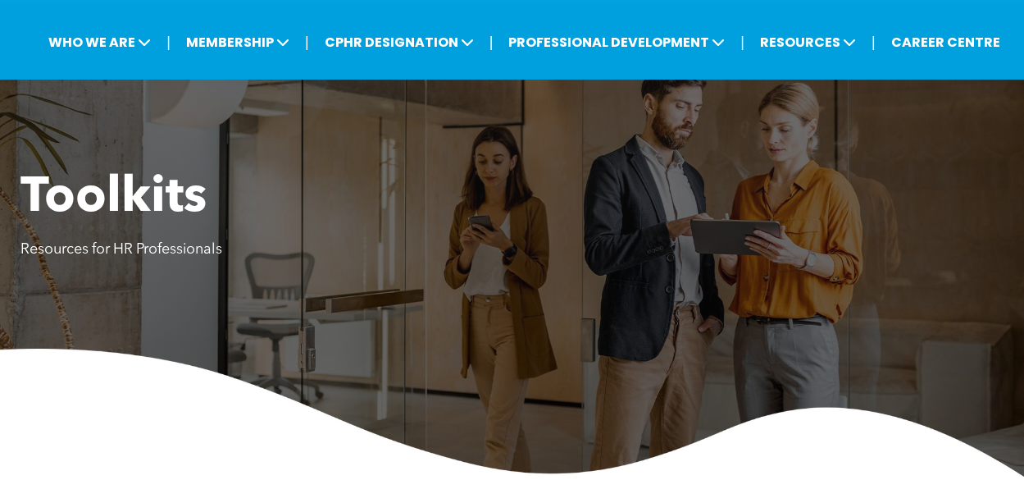
scroll to position [82, 0]
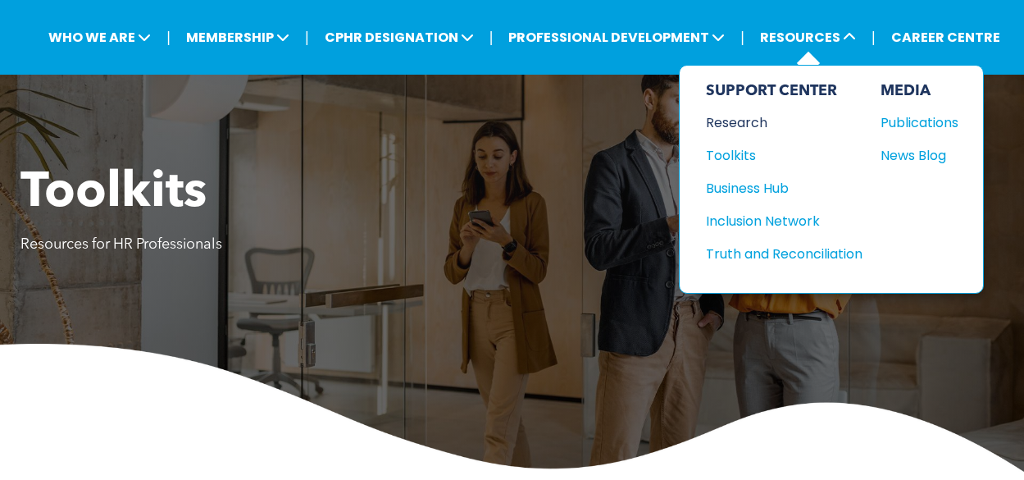
click at [742, 117] on div "Research" at bounding box center [776, 122] width 141 height 20
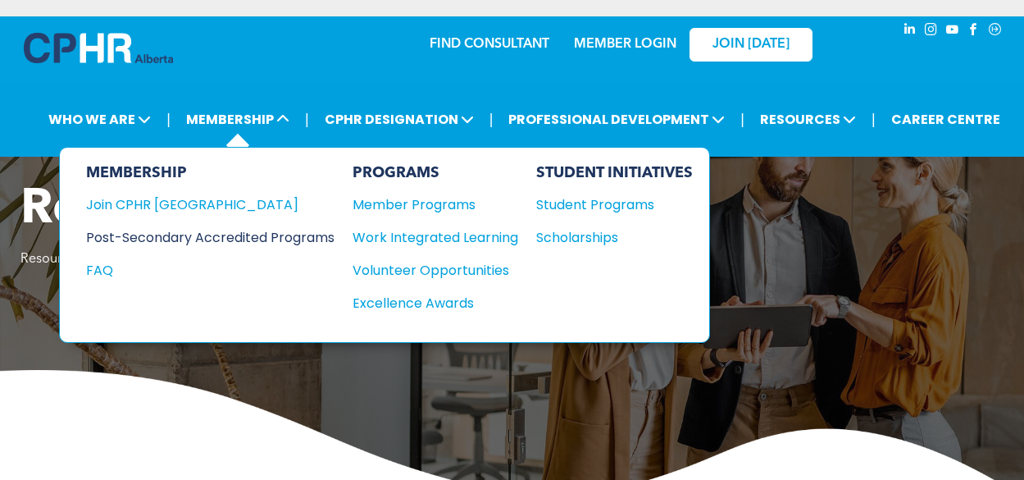
click at [229, 239] on div "Post-Secondary Accredited Programs" at bounding box center [198, 237] width 224 height 20
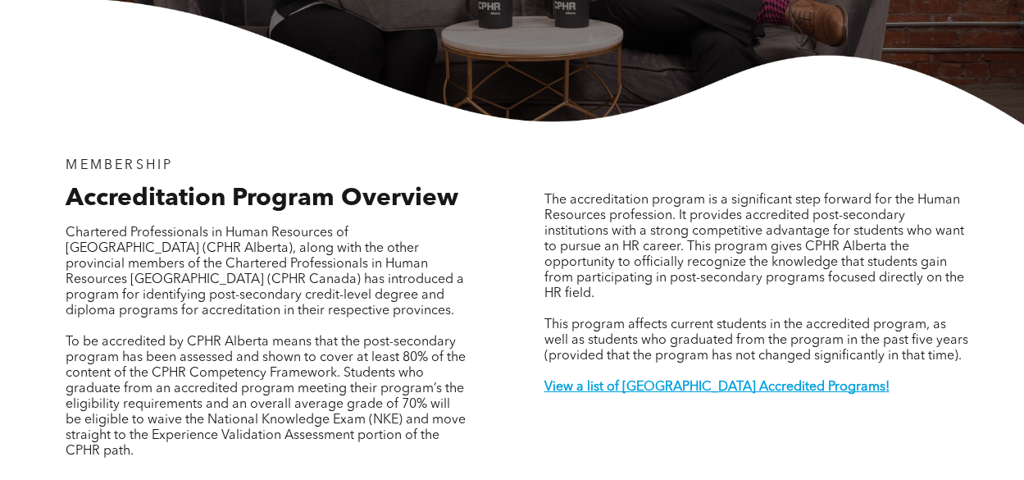
scroll to position [492, 0]
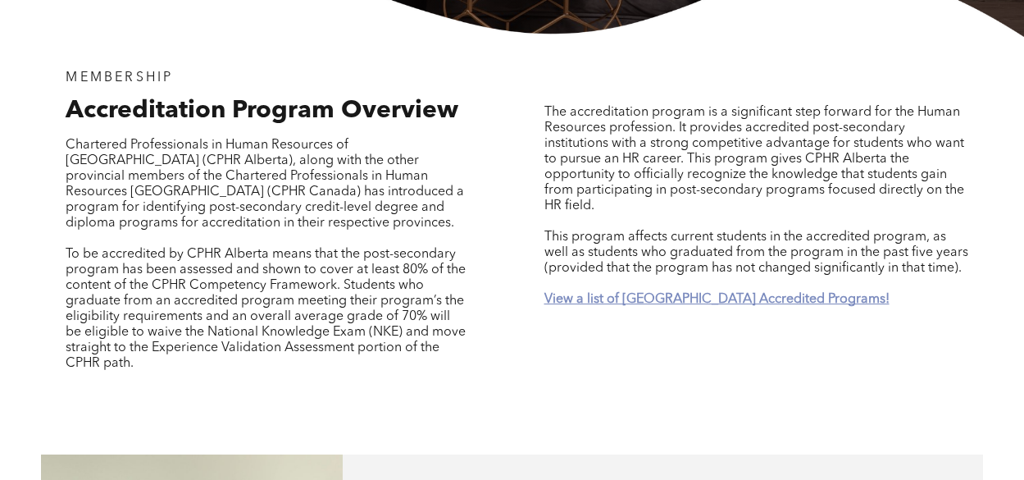
click at [624, 293] on strong "View a list of Alberta Accredited Programs!" at bounding box center [716, 299] width 345 height 13
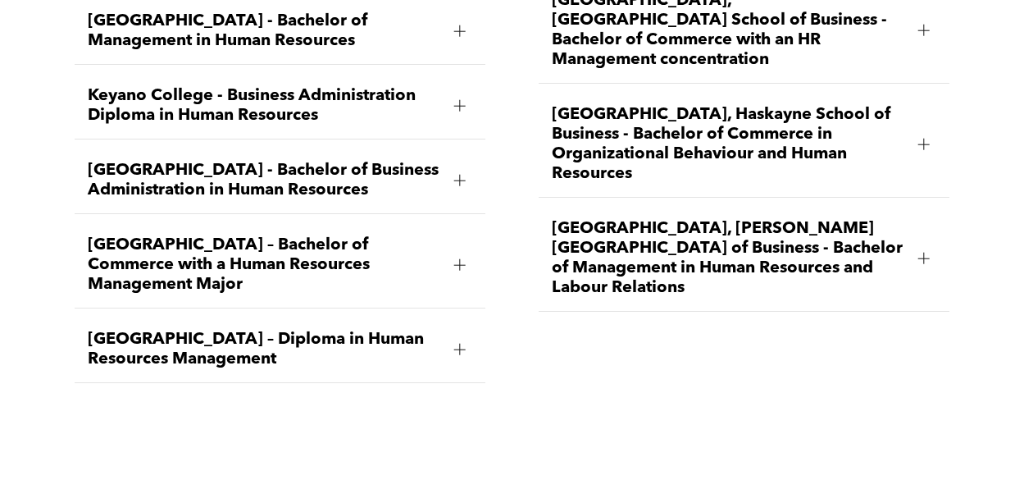
scroll to position [2196, 0]
